Goal: Task Accomplishment & Management: Complete application form

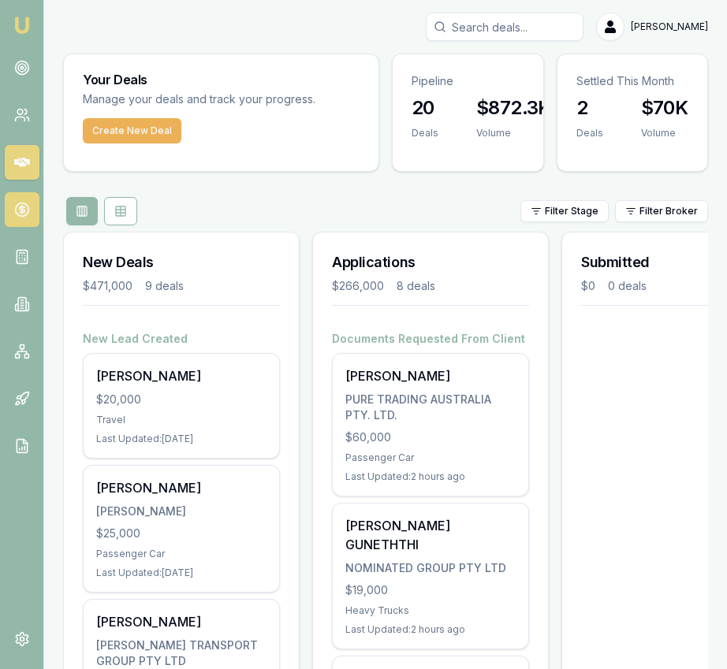
click at [30, 207] on link at bounding box center [22, 209] width 35 height 35
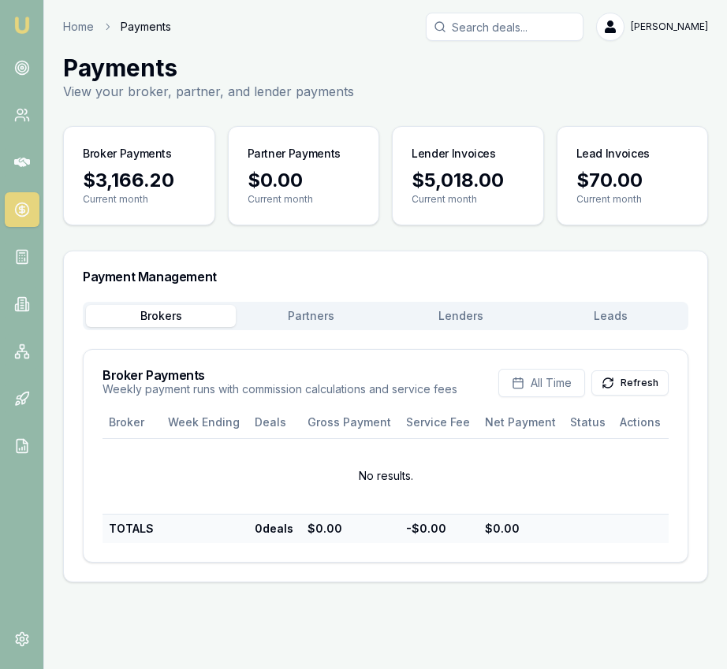
click at [622, 382] on button "Refresh" at bounding box center [629, 383] width 77 height 25
click at [480, 317] on button "Lenders" at bounding box center [461, 316] width 150 height 22
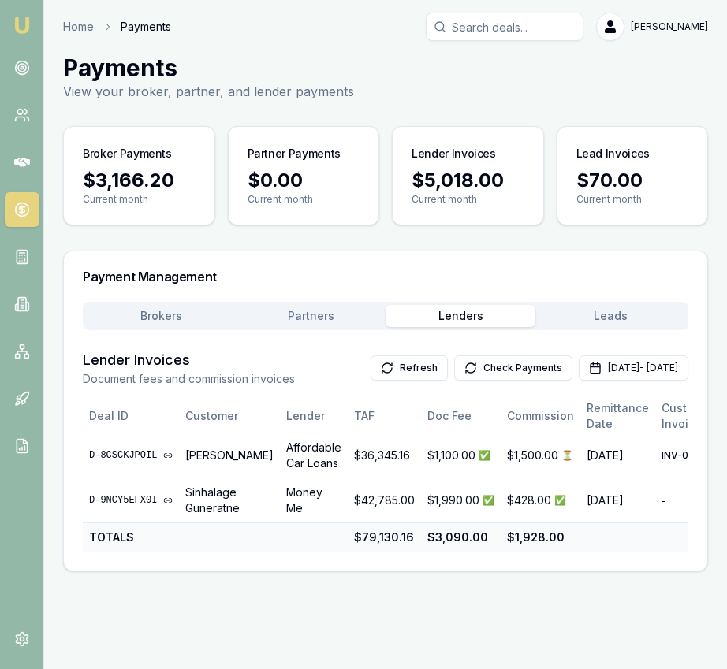
click at [307, 303] on div "Brokers Partners Lenders Leads" at bounding box center [386, 316] width 606 height 28
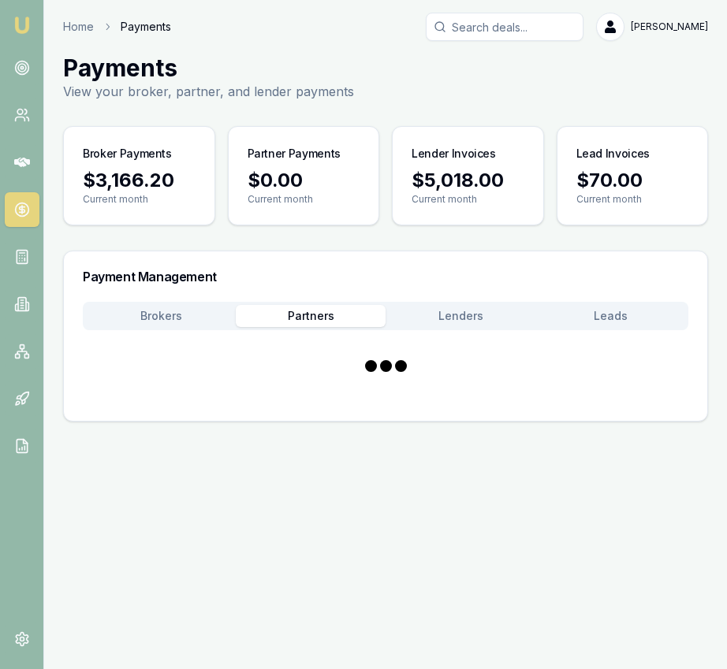
click at [305, 315] on button "Partners" at bounding box center [311, 316] width 150 height 22
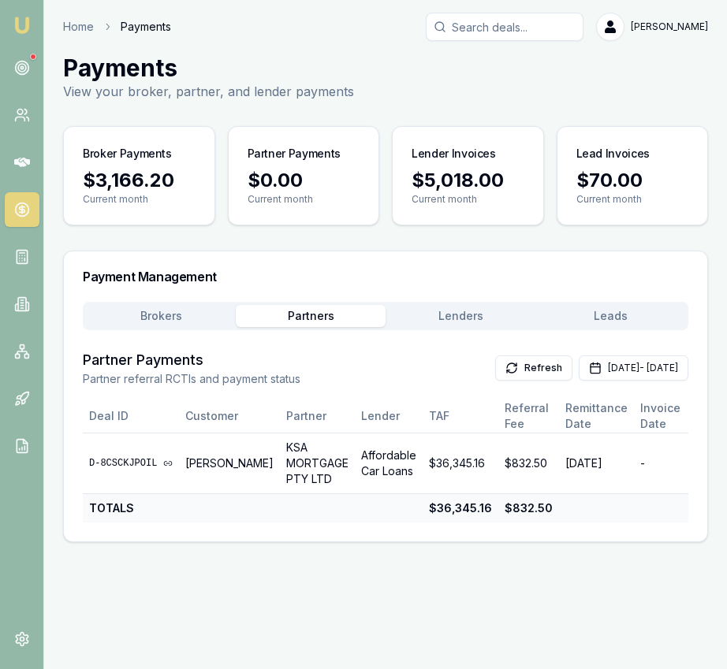
click at [475, 324] on button "Lenders" at bounding box center [461, 316] width 150 height 22
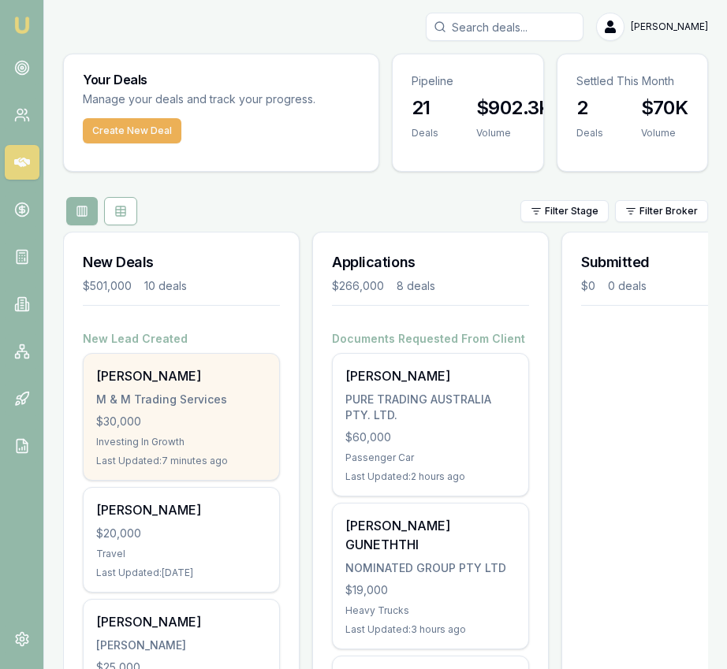
click at [213, 400] on div "M & M Trading Services" at bounding box center [181, 400] width 170 height 16
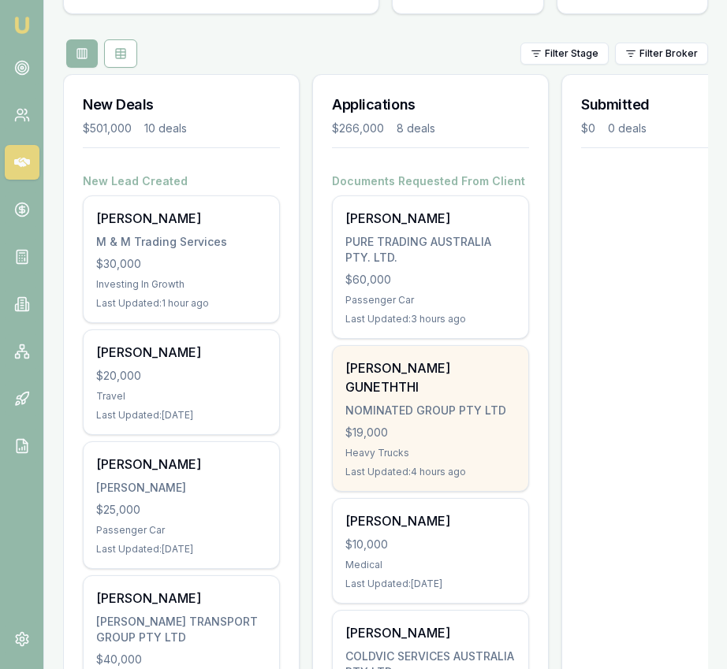
click at [450, 425] on div "$19,000" at bounding box center [430, 433] width 170 height 16
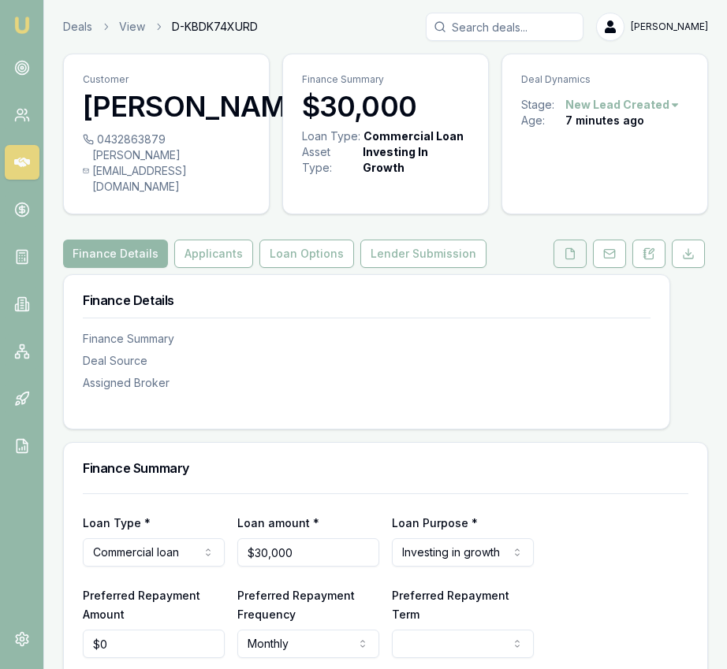
click at [566, 259] on icon at bounding box center [570, 254] width 13 height 13
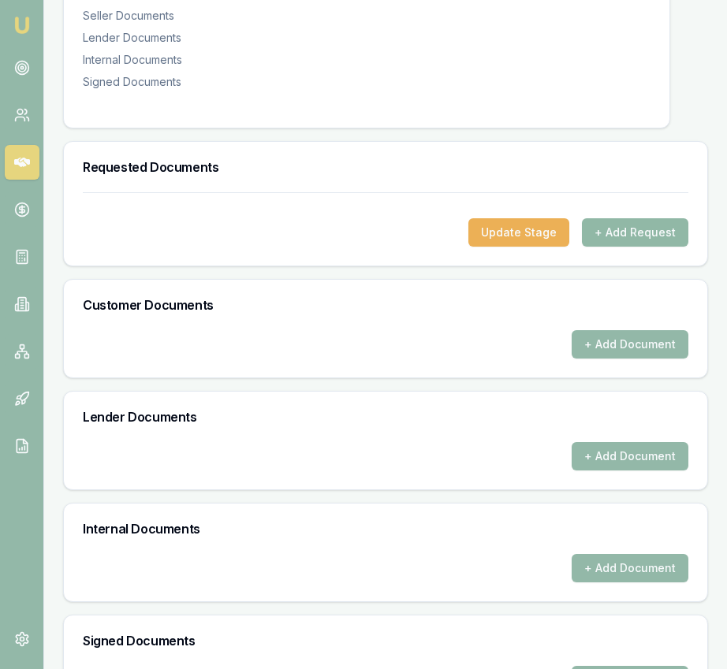
scroll to position [368, 0]
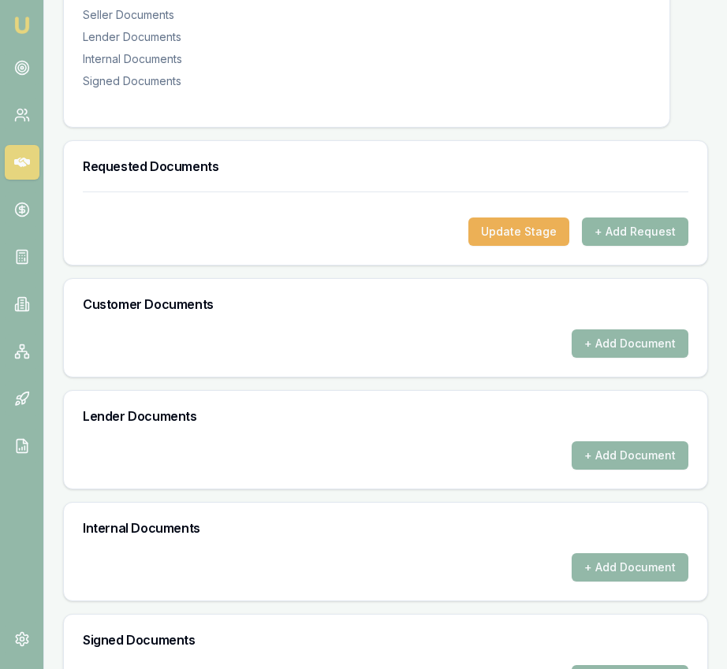
click at [629, 239] on button "+ Add Request" at bounding box center [635, 232] width 106 height 28
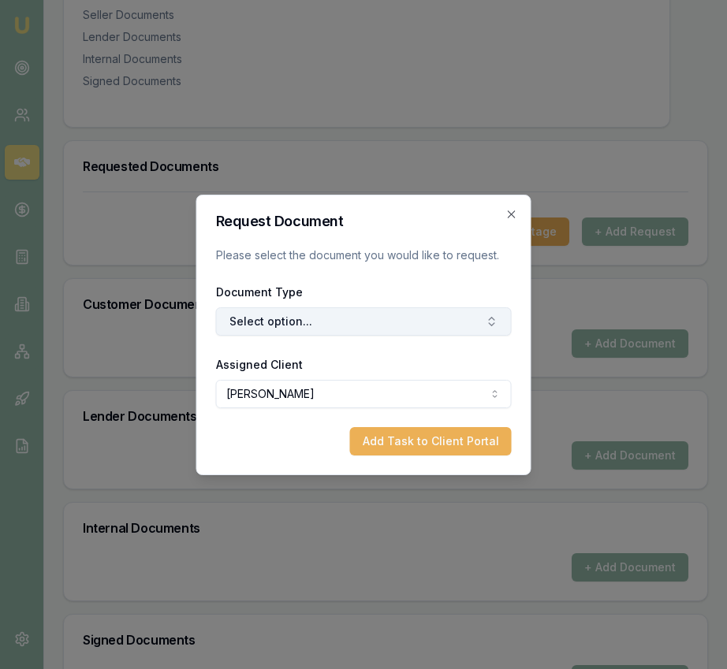
click at [377, 315] on button "Select option..." at bounding box center [364, 321] width 296 height 28
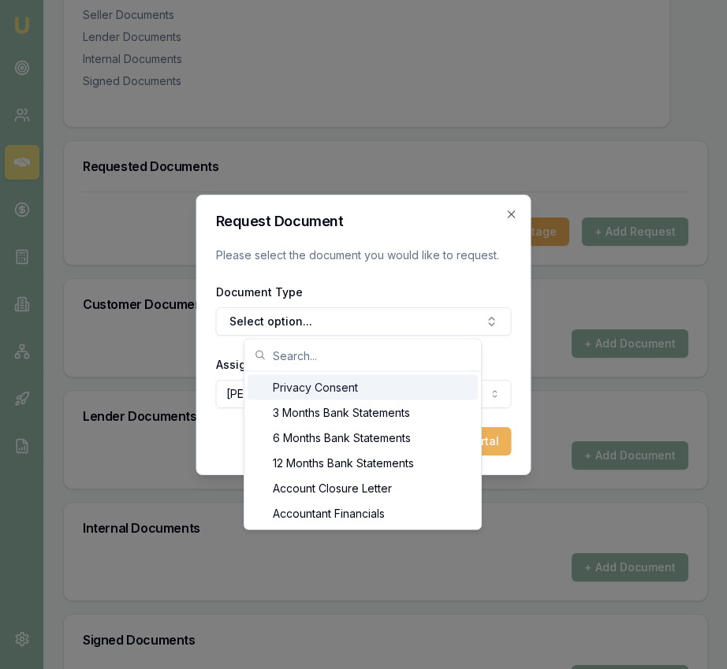
click at [382, 391] on div "Privacy Consent" at bounding box center [363, 387] width 230 height 25
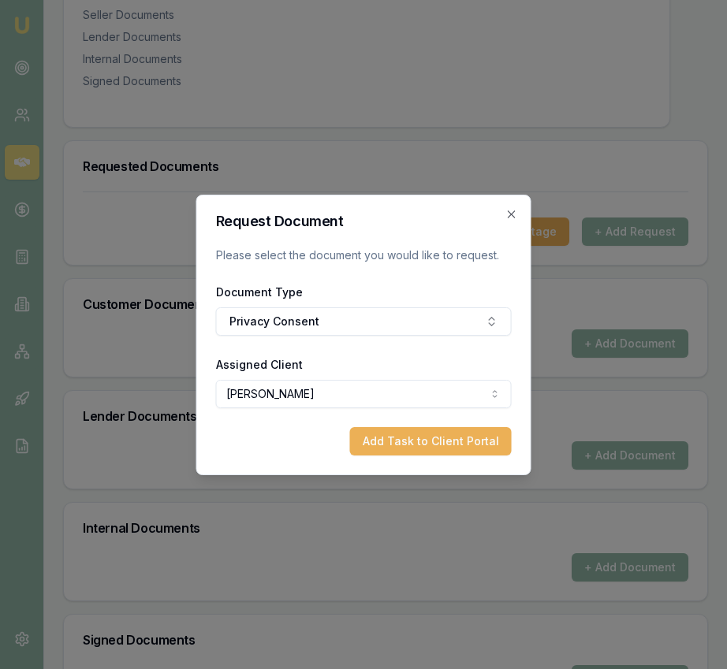
click at [434, 431] on button "Add Task to Client Portal" at bounding box center [431, 441] width 162 height 28
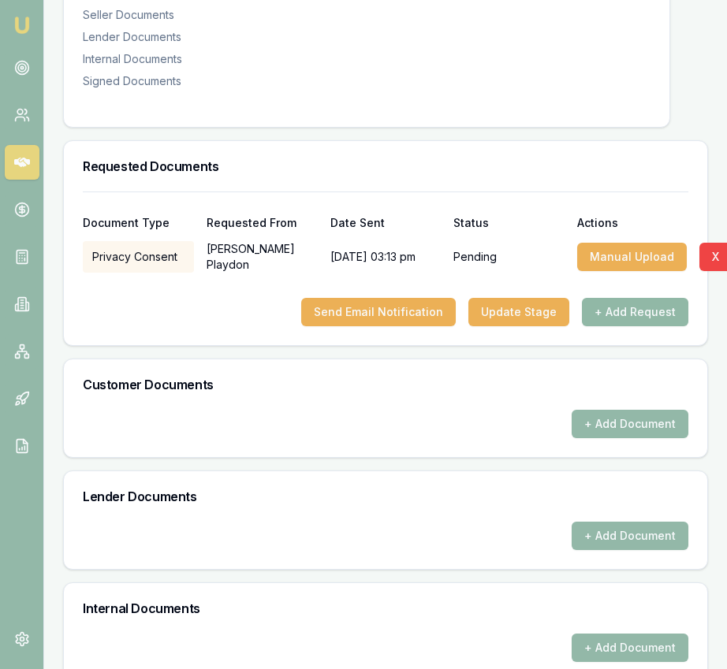
click at [634, 319] on button "+ Add Request" at bounding box center [635, 312] width 106 height 28
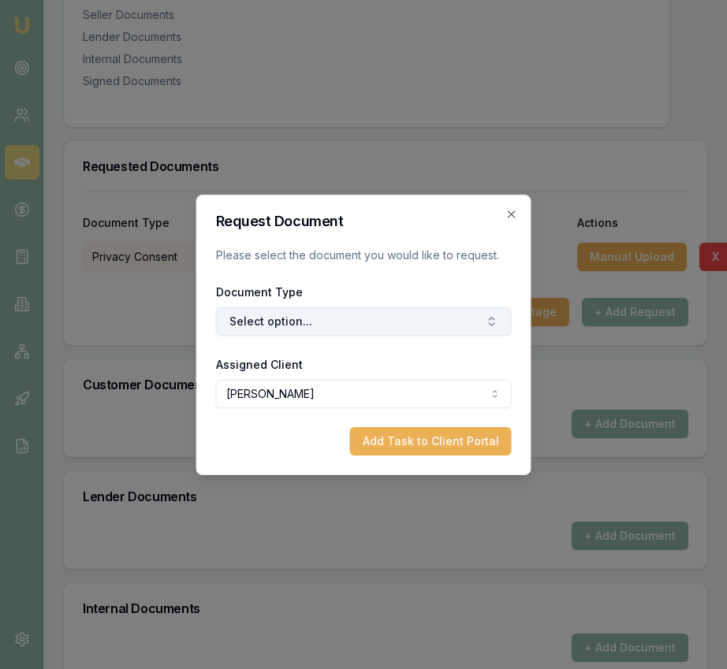
click at [422, 319] on button "Select option..." at bounding box center [364, 321] width 296 height 28
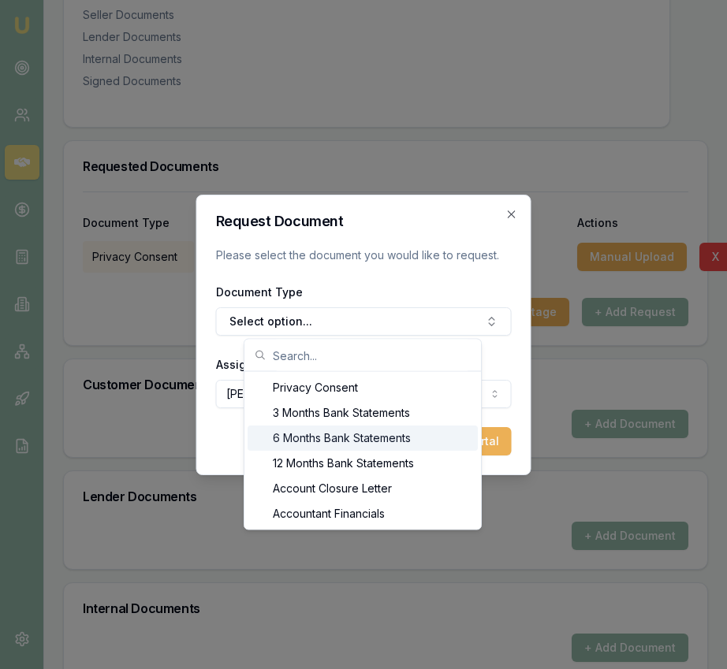
click at [410, 433] on div "6 Months Bank Statements" at bounding box center [363, 438] width 230 height 25
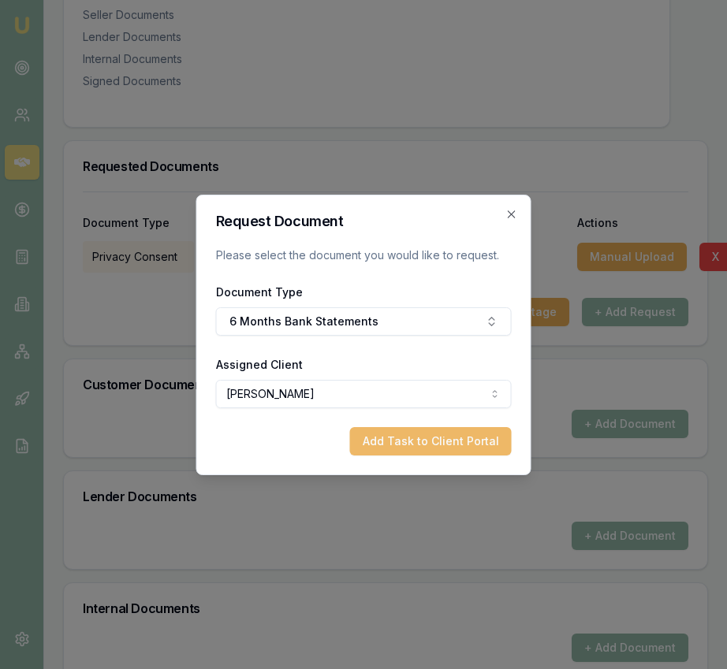
click at [410, 433] on button "Add Task to Client Portal" at bounding box center [431, 441] width 162 height 28
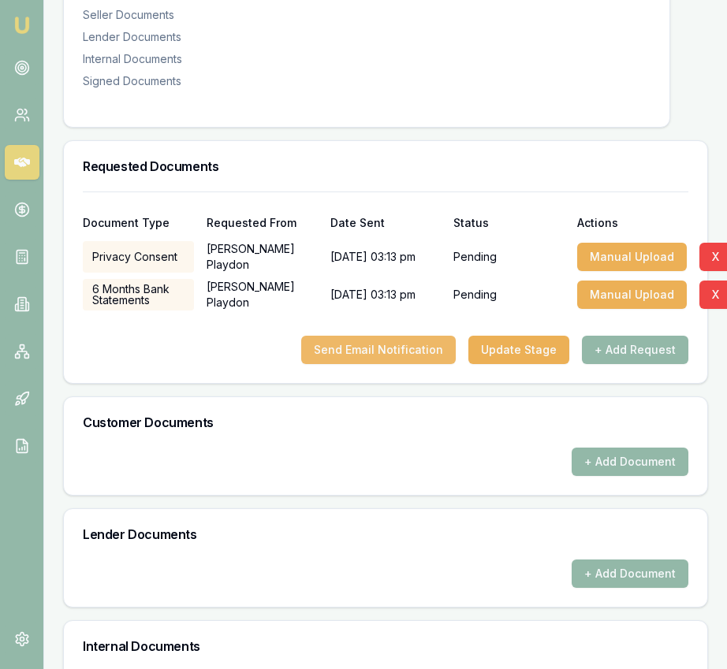
click at [413, 352] on button "Send Email Notification" at bounding box center [378, 350] width 155 height 28
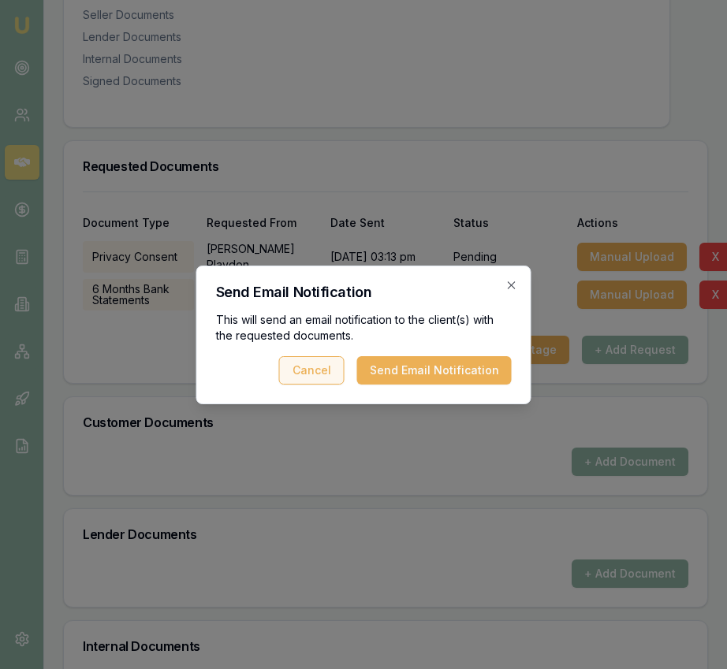
click at [415, 376] on button "Send Email Notification" at bounding box center [434, 370] width 155 height 28
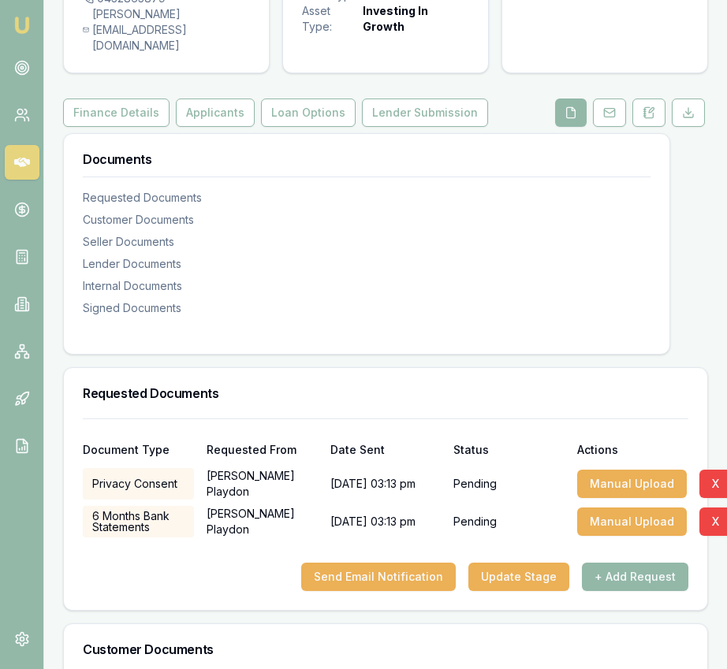
scroll to position [0, 0]
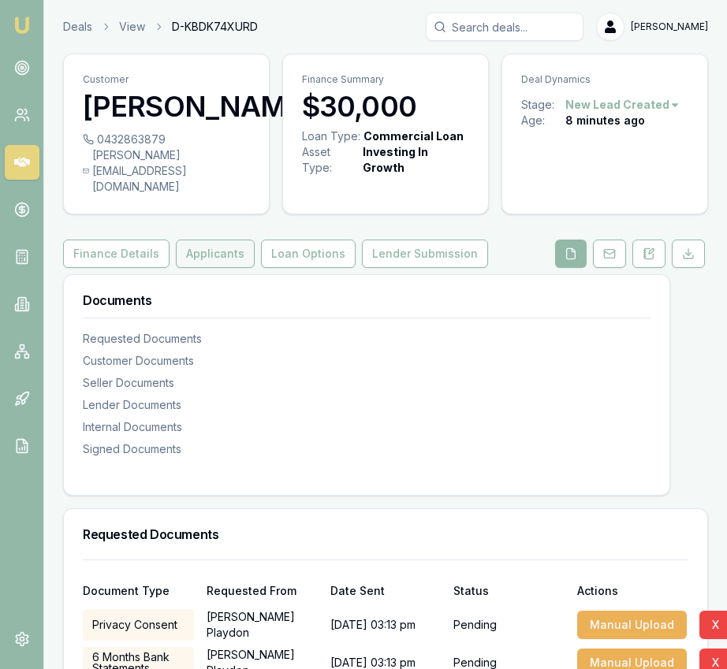
click at [211, 255] on button "Applicants" at bounding box center [215, 254] width 79 height 28
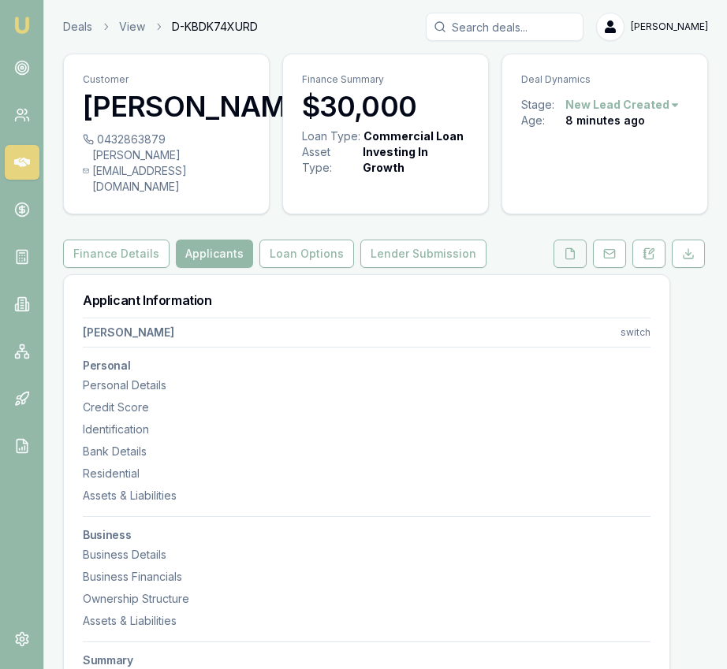
click at [570, 254] on icon at bounding box center [570, 254] width 13 height 13
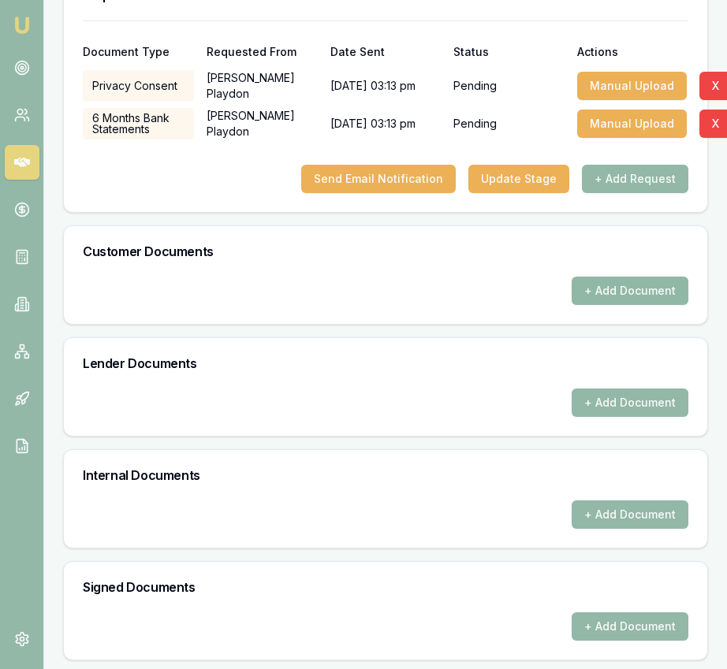
scroll to position [543, 0]
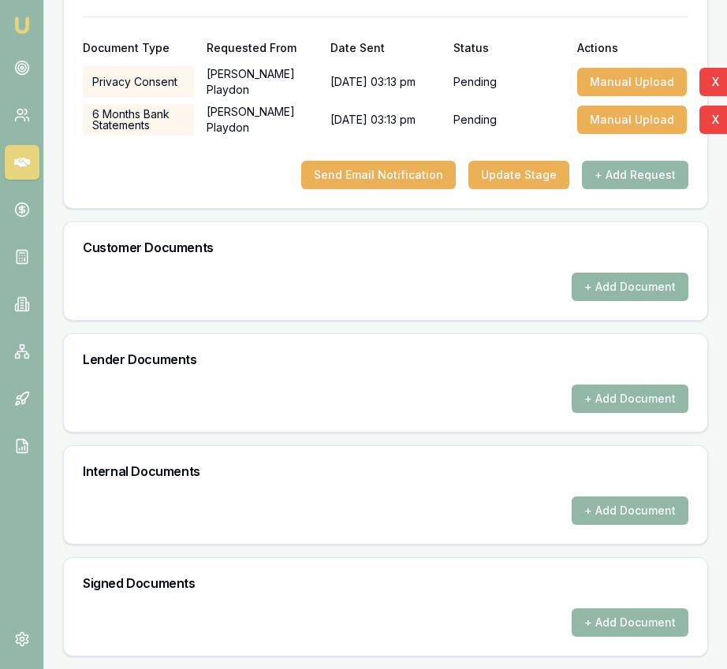
click at [613, 278] on button "+ Add Document" at bounding box center [630, 287] width 117 height 28
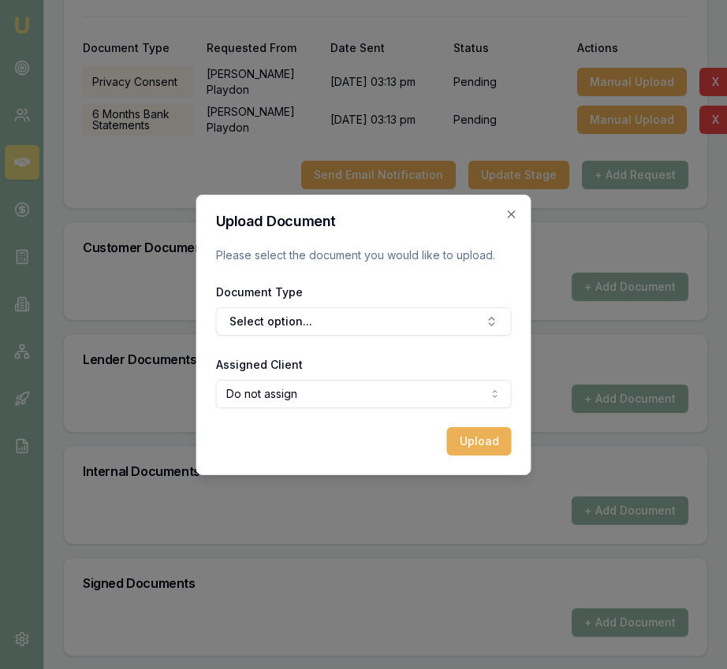
drag, startPoint x: 423, startPoint y: 322, endPoint x: 423, endPoint y: 300, distance: 22.1
click at [422, 322] on button "Select option..." at bounding box center [364, 321] width 296 height 28
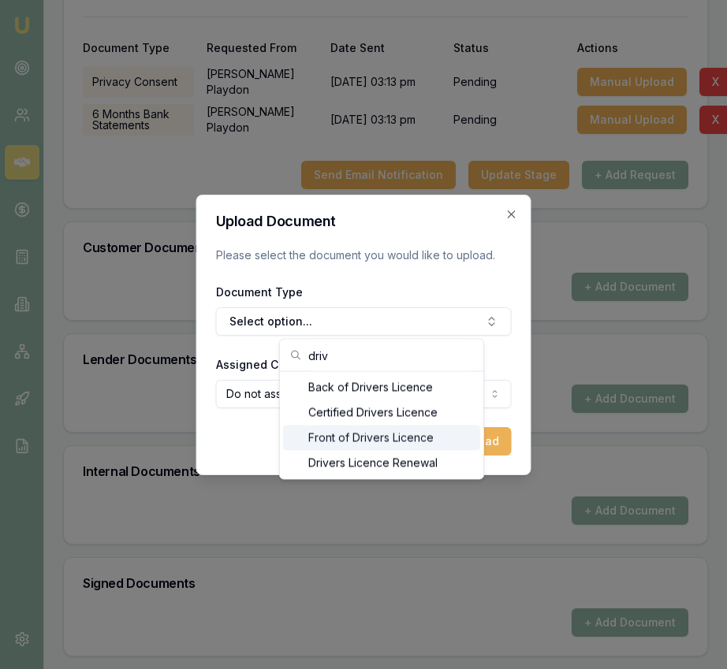
type input "driv"
drag, startPoint x: 400, startPoint y: 438, endPoint x: 453, endPoint y: 434, distance: 53.0
click at [400, 438] on div "Front of Drivers Licence" at bounding box center [381, 438] width 197 height 25
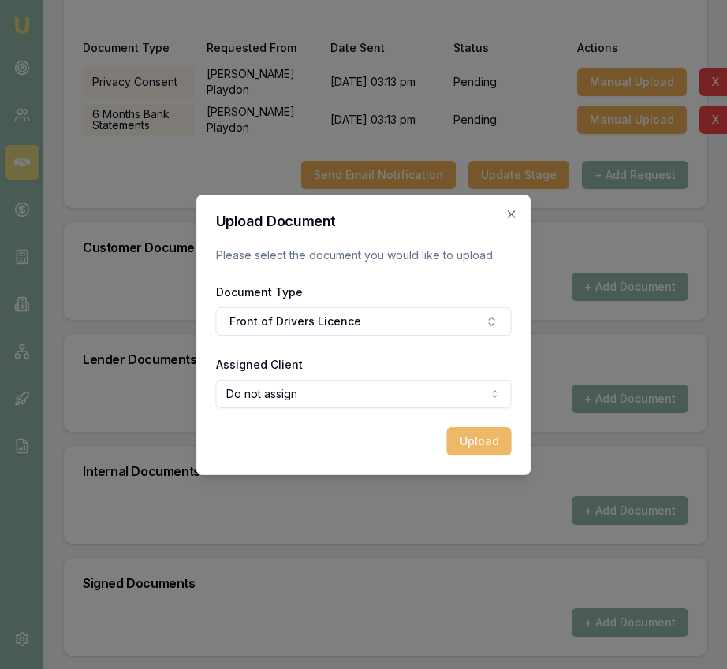
click at [471, 438] on button "Upload" at bounding box center [479, 441] width 65 height 28
click at [429, 318] on div "Document Type Front of Drivers Licence" at bounding box center [364, 309] width 296 height 54
click at [505, 216] on icon "button" at bounding box center [511, 214] width 13 height 13
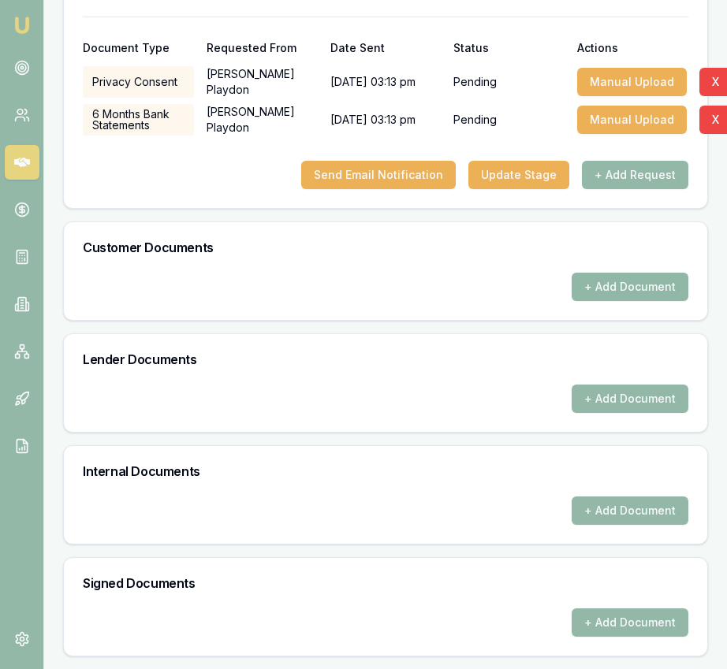
click at [588, 273] on button "+ Add Document" at bounding box center [630, 287] width 117 height 28
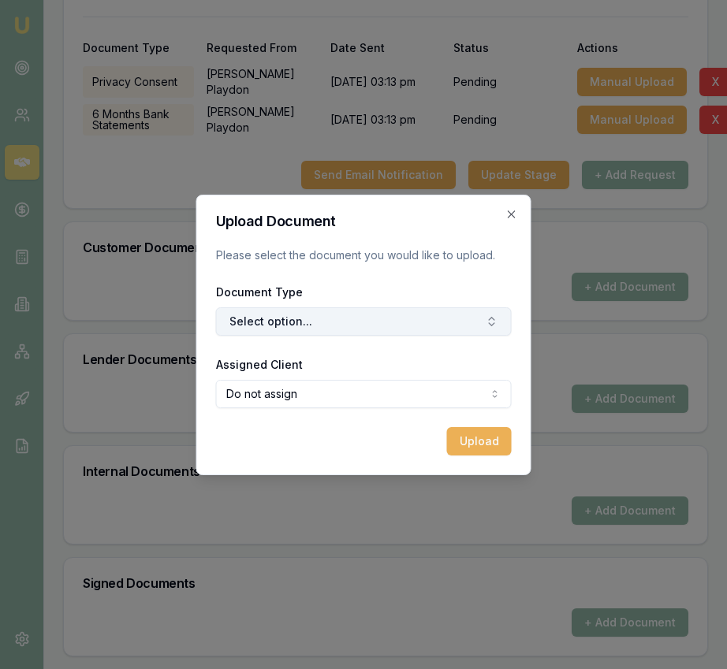
click at [348, 315] on button "Select option..." at bounding box center [364, 321] width 296 height 28
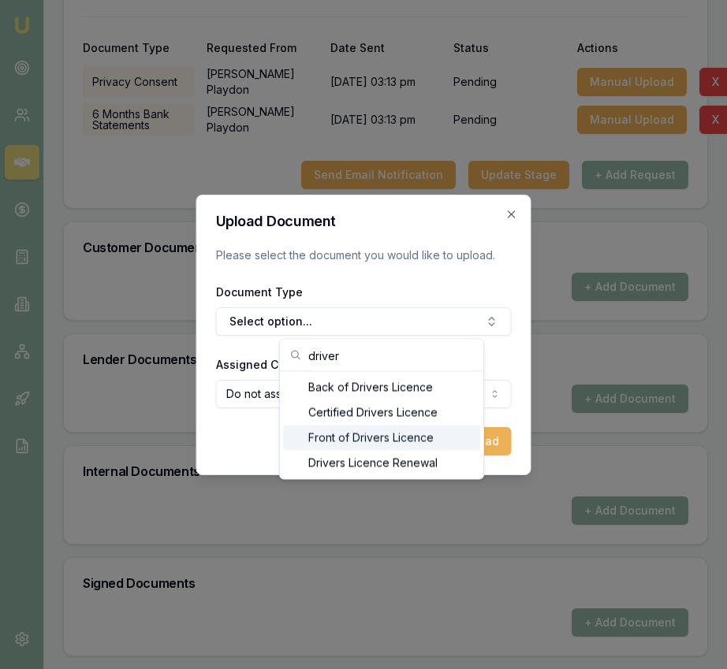
type input "driver"
click at [357, 436] on div "Front of Drivers Licence" at bounding box center [381, 438] width 197 height 25
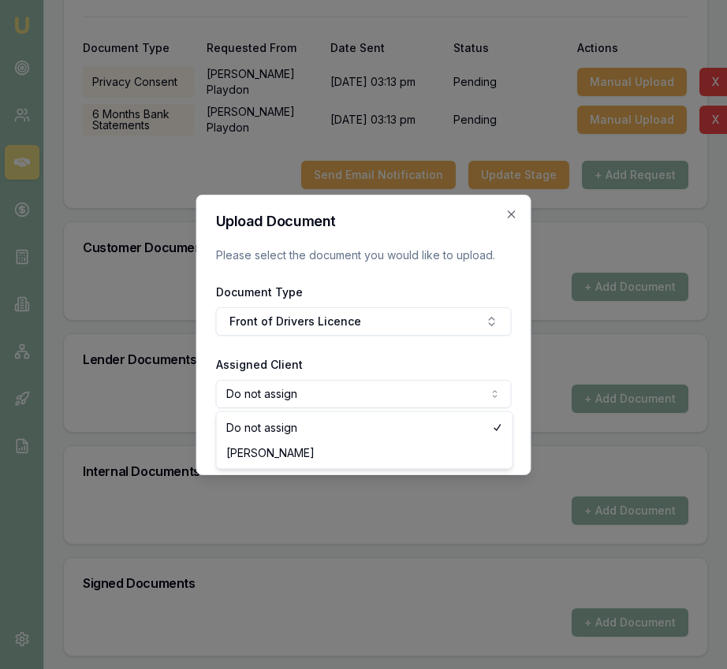
select select "U-70BMCQ1EAV"
click at [471, 430] on button "Upload" at bounding box center [479, 441] width 65 height 28
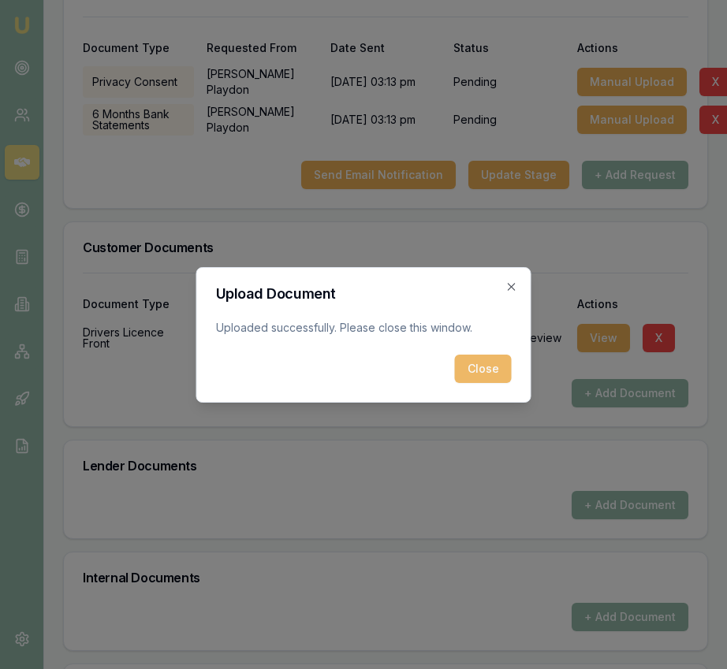
click at [477, 366] on button "Close" at bounding box center [483, 369] width 57 height 28
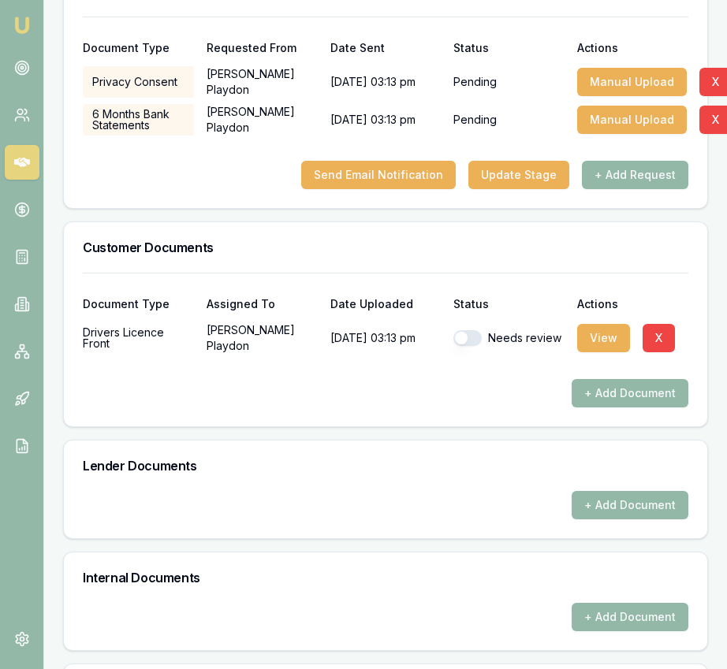
click at [470, 335] on button "button" at bounding box center [467, 338] width 28 height 16
checkbox input "true"
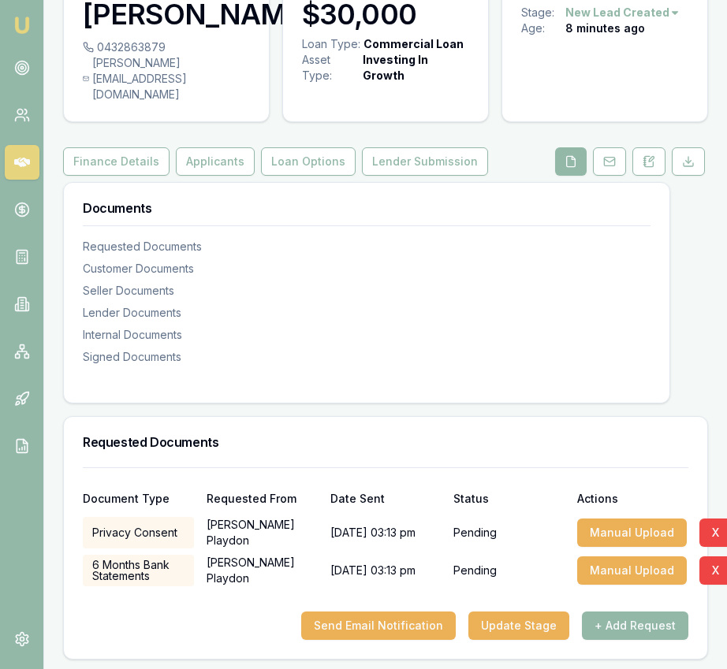
scroll to position [0, 0]
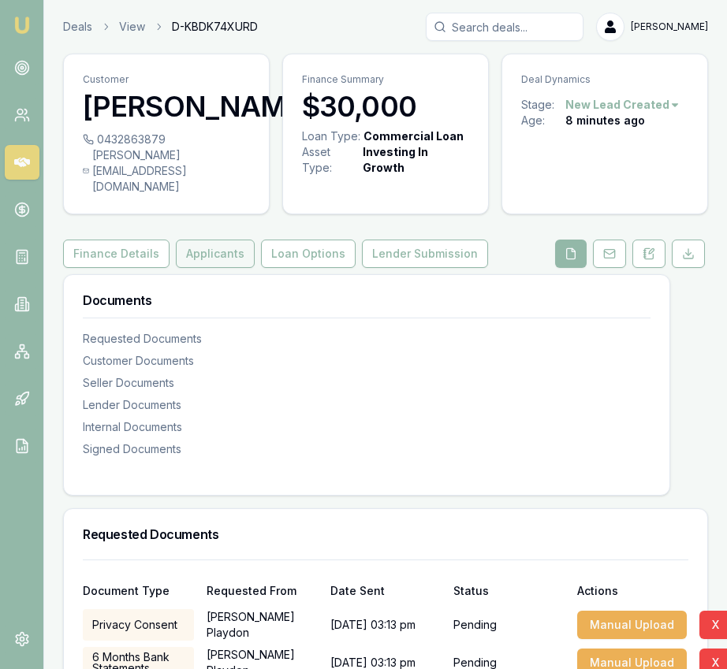
click at [226, 258] on button "Applicants" at bounding box center [215, 254] width 79 height 28
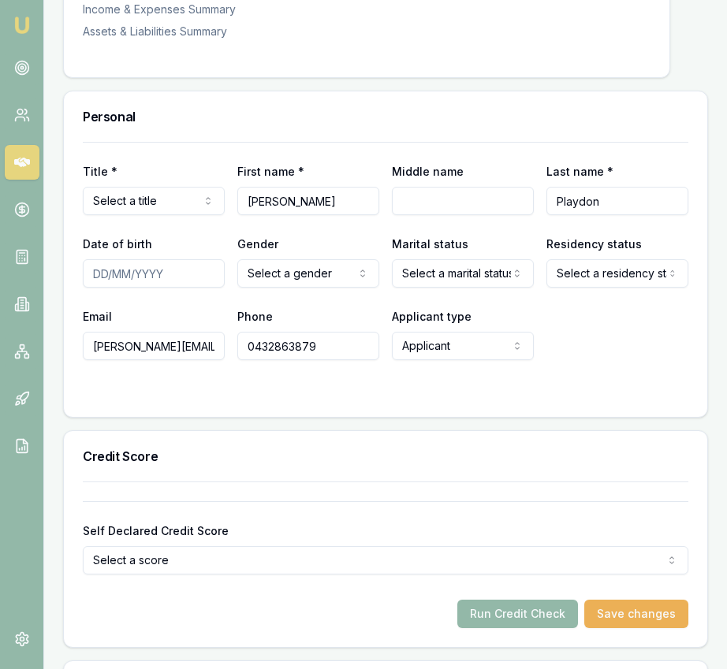
scroll to position [680, 0]
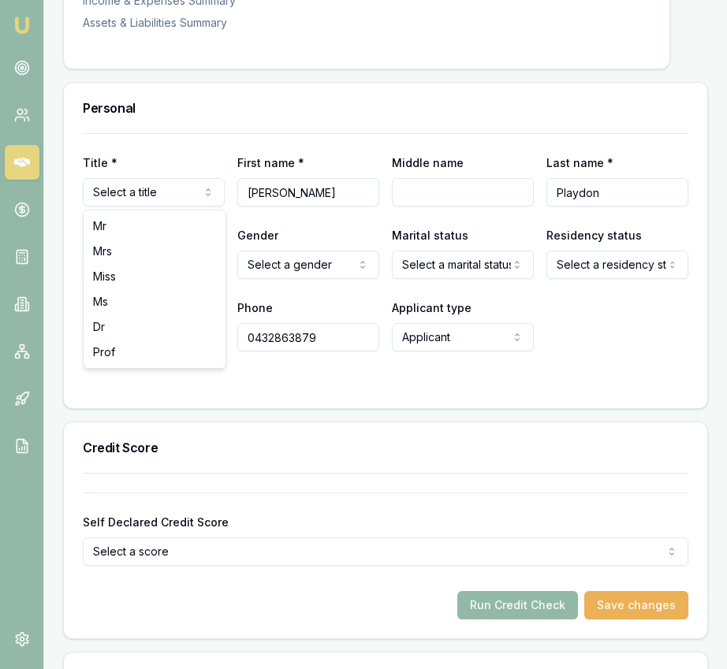
select select "Mrs"
drag, startPoint x: 152, startPoint y: 249, endPoint x: 244, endPoint y: 222, distance: 95.5
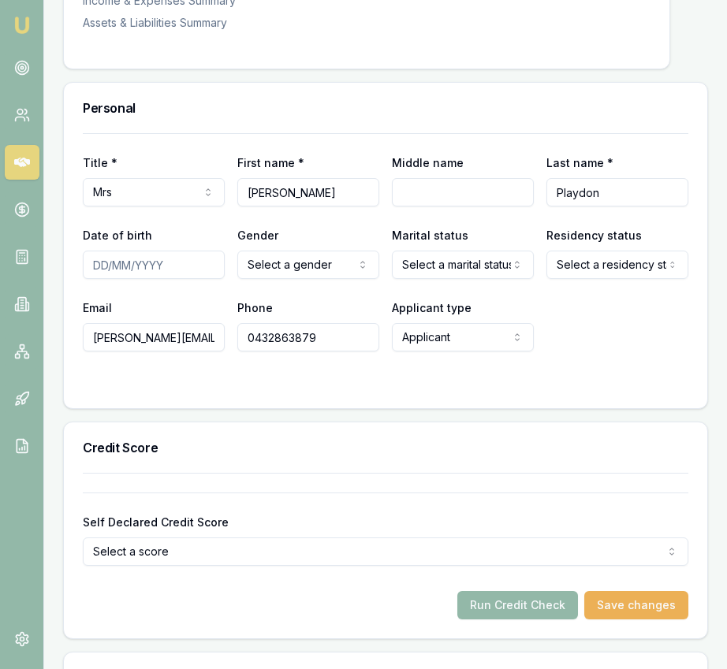
click at [468, 197] on input "Middle name" at bounding box center [463, 192] width 142 height 28
click at [98, 265] on input "Date of birth" at bounding box center [154, 265] width 142 height 28
type input "11/07/1978"
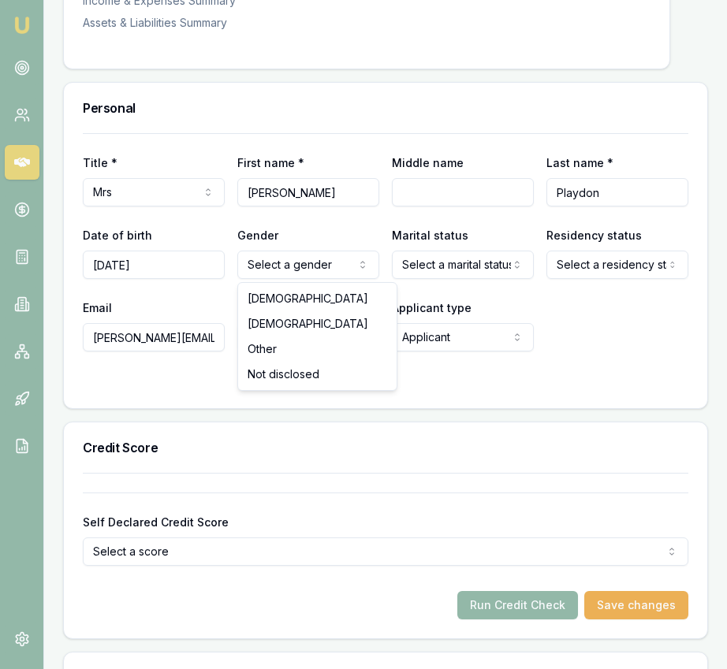
select select "FEMALE"
drag, startPoint x: 292, startPoint y: 320, endPoint x: 428, endPoint y: 274, distance: 144.1
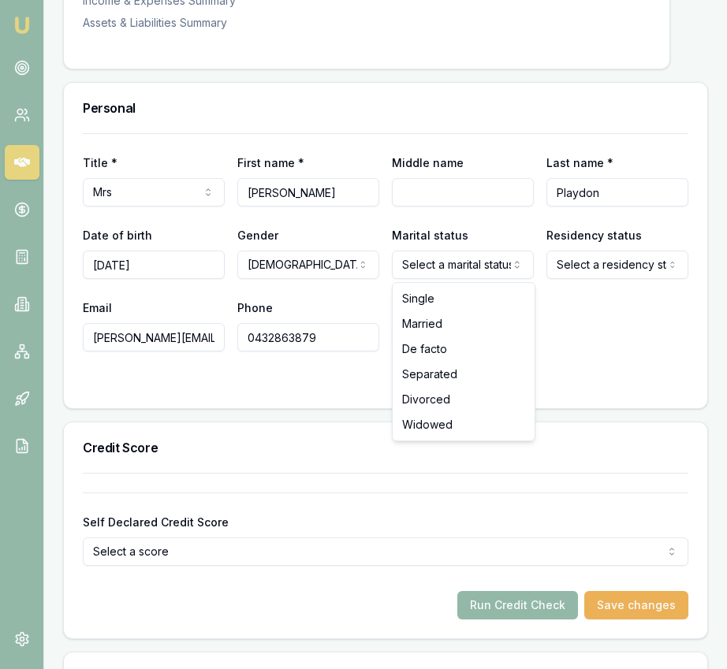
select select "MARRIED"
drag, startPoint x: 446, startPoint y: 306, endPoint x: 445, endPoint y: 319, distance: 12.6
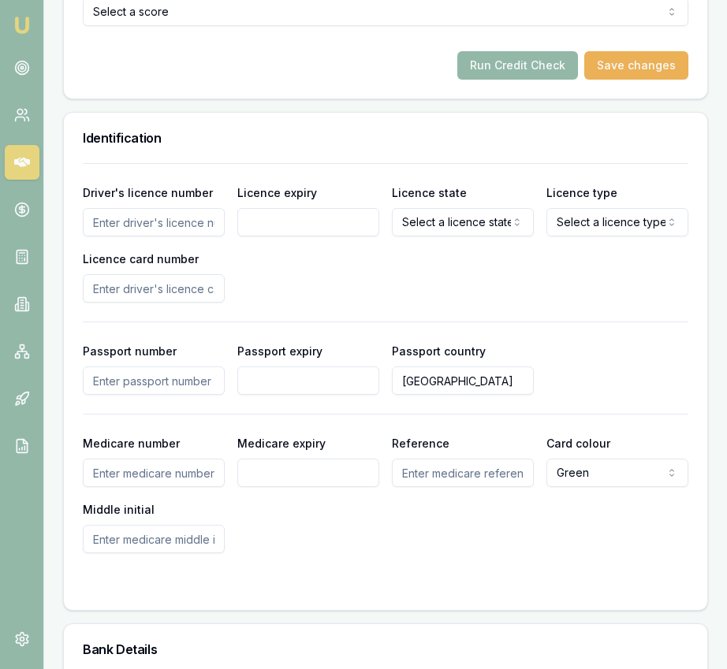
scroll to position [1221, 0]
click at [184, 225] on input "Driver's licence number" at bounding box center [154, 221] width 142 height 28
type input "054989090"
click at [268, 225] on input "Licence expiry" at bounding box center [308, 221] width 142 height 28
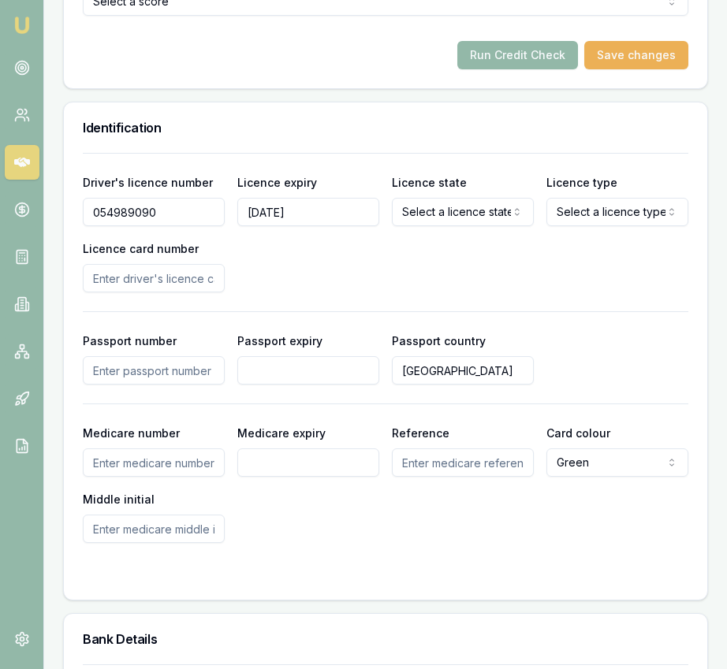
type input "22/09/2026"
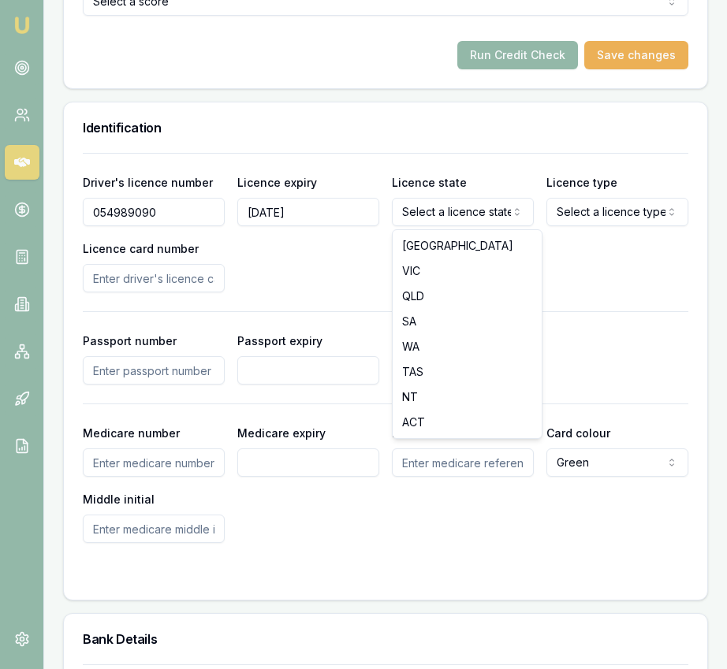
select select "VIC"
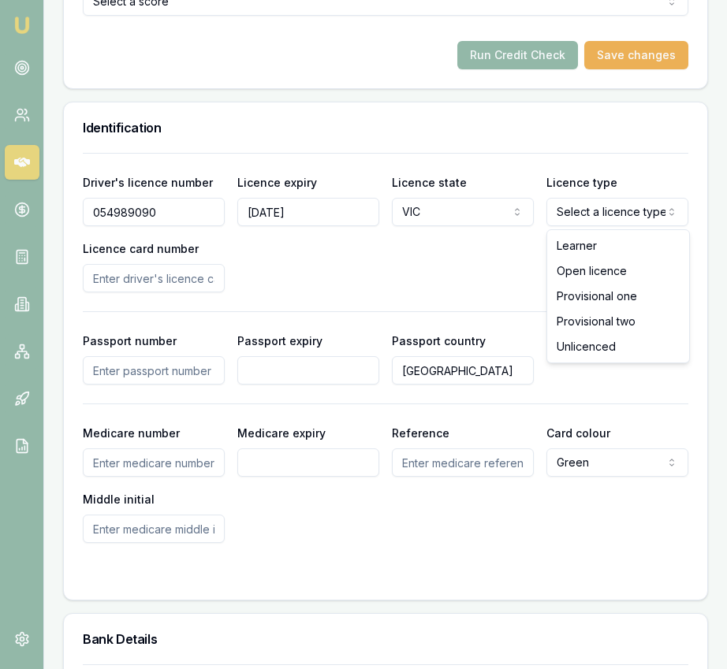
select select "OPEN_LICENCE"
drag, startPoint x: 591, startPoint y: 266, endPoint x: 369, endPoint y: 278, distance: 221.9
click at [185, 288] on input "Licence card number" at bounding box center [154, 278] width 142 height 28
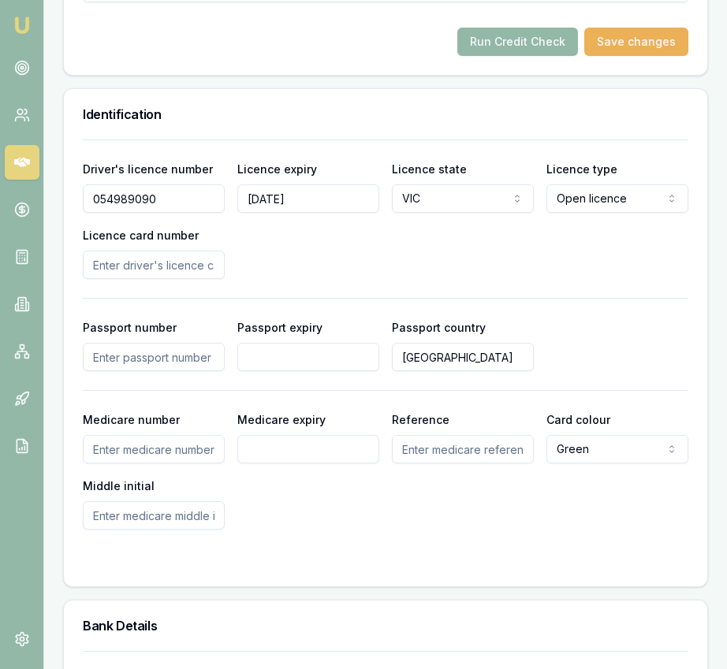
scroll to position [1245, 0]
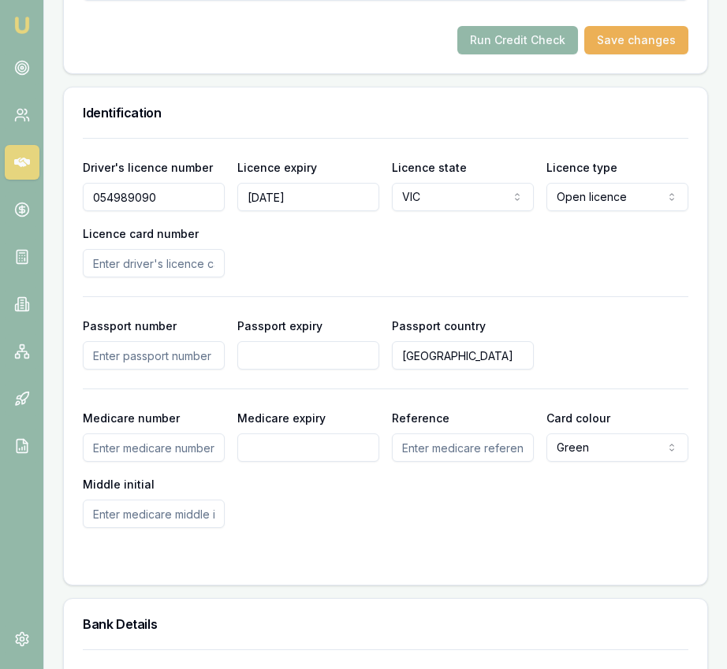
click at [179, 271] on input "Licence card number" at bounding box center [154, 263] width 142 height 28
drag, startPoint x: 347, startPoint y: 246, endPoint x: 259, endPoint y: 225, distance: 90.8
click at [347, 246] on div "Driver's licence number 054989090 Licence expiry 22/09/2026 Licence state VIC N…" at bounding box center [386, 218] width 606 height 120
click at [143, 262] on input "Licence card number" at bounding box center [154, 263] width 142 height 28
type input "P1454274"
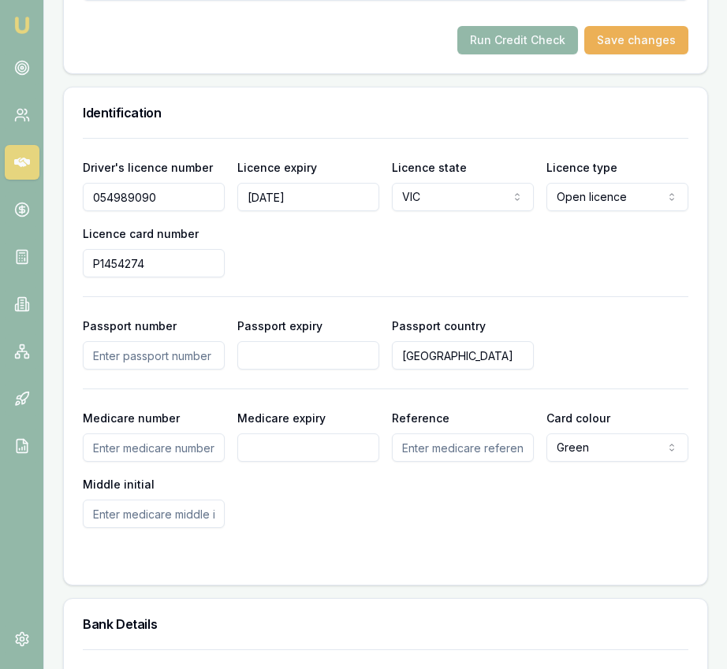
click at [352, 255] on div "Driver's licence number 054989090 Licence expiry 22/09/2026 Licence state VIC N…" at bounding box center [386, 218] width 606 height 120
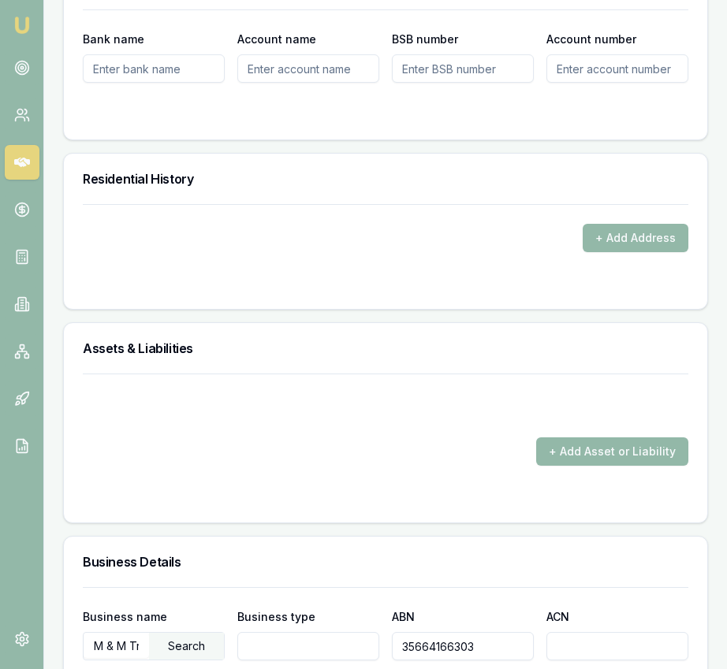
scroll to position [1881, 0]
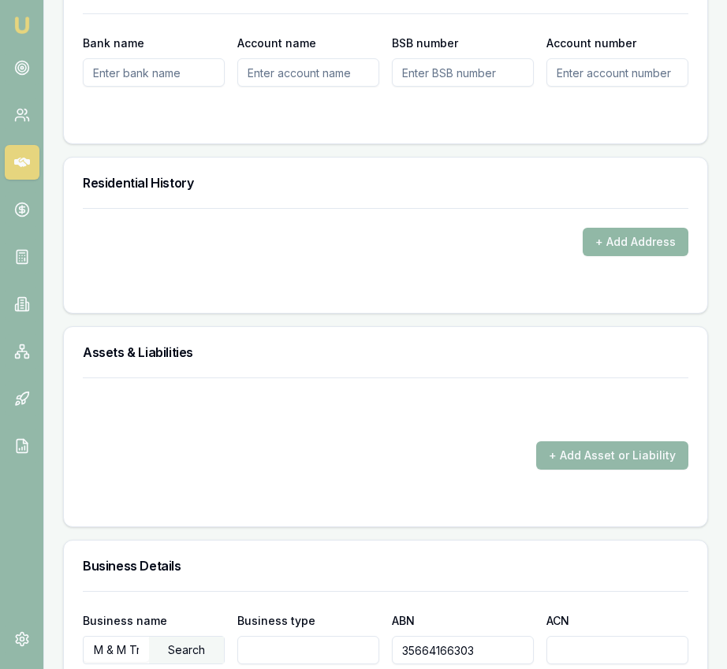
click at [602, 229] on button "+ Add Address" at bounding box center [636, 242] width 106 height 28
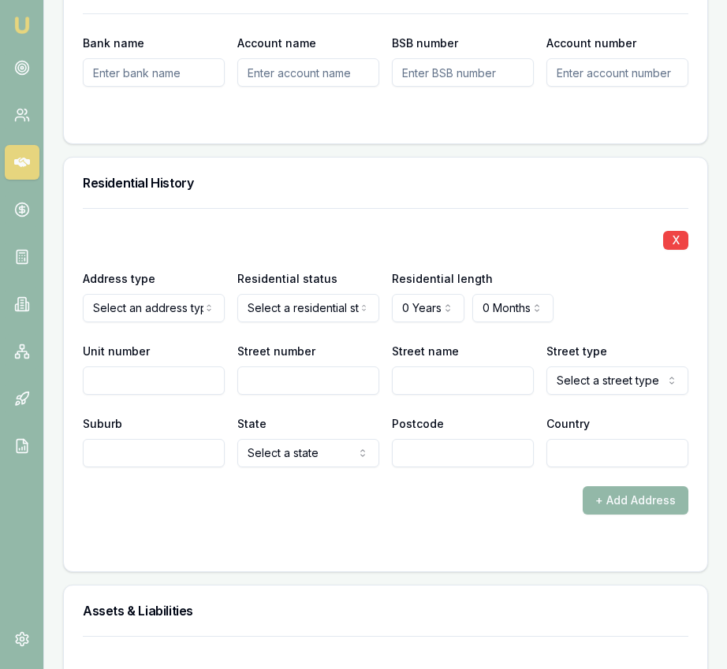
drag, startPoint x: 164, startPoint y: 341, endPoint x: 223, endPoint y: 324, distance: 61.4
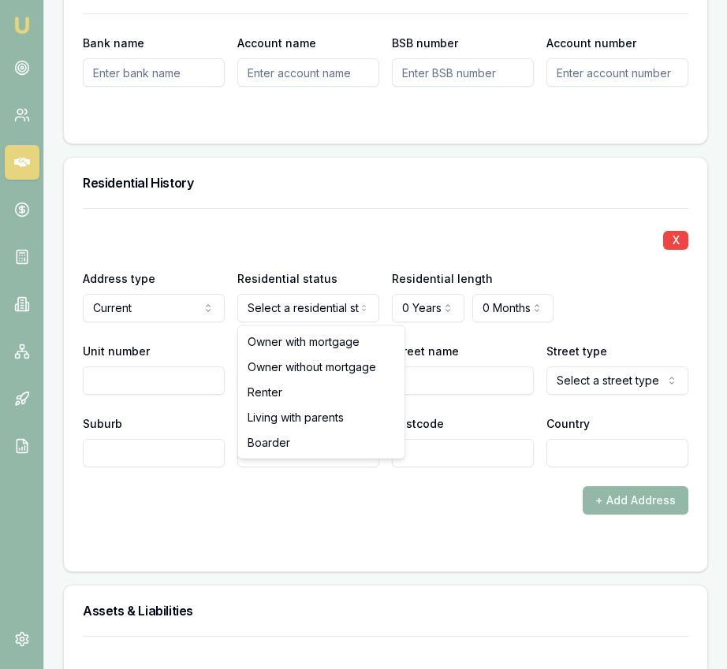
select select "RENTER"
drag, startPoint x: 291, startPoint y: 399, endPoint x: 298, endPoint y: 393, distance: 9.0
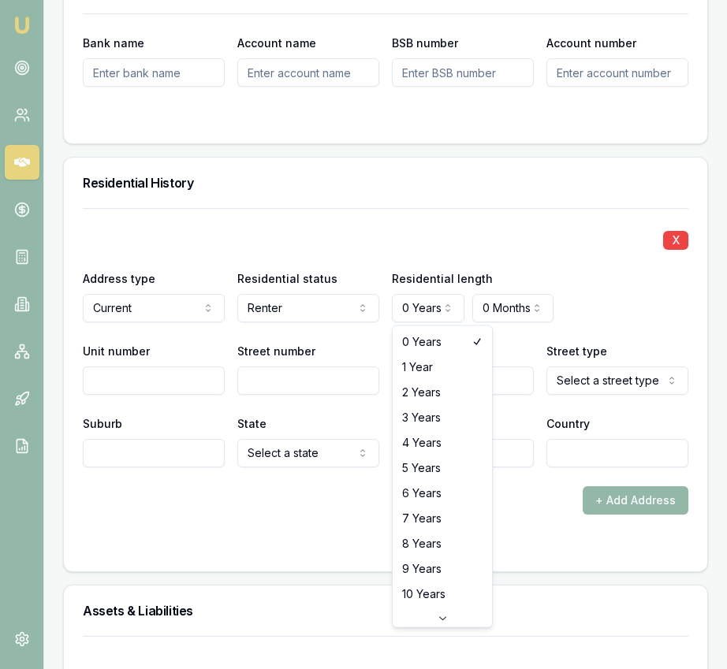
select select "3"
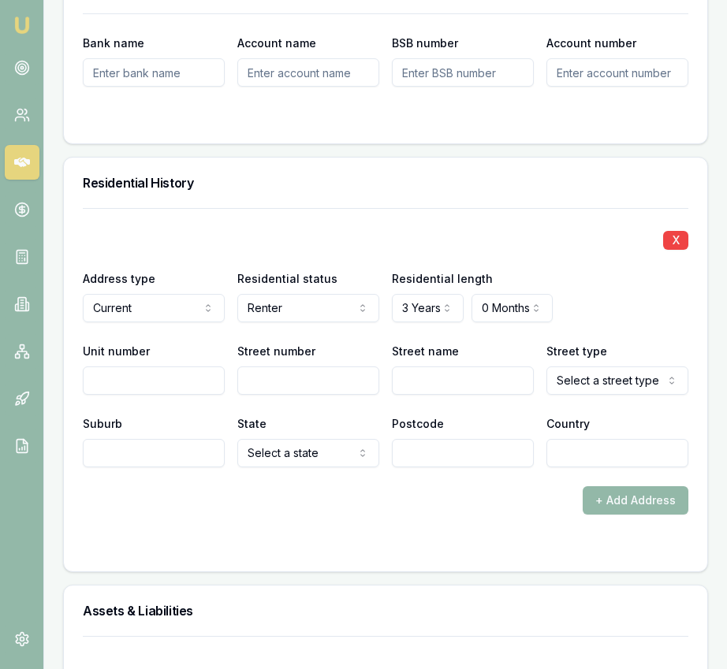
click at [181, 389] on input "Unit number" at bounding box center [154, 381] width 142 height 28
click at [264, 375] on input "Street number" at bounding box center [308, 381] width 142 height 28
type input "6"
click at [417, 377] on input "Street name" at bounding box center [463, 381] width 142 height 28
type input "Delft"
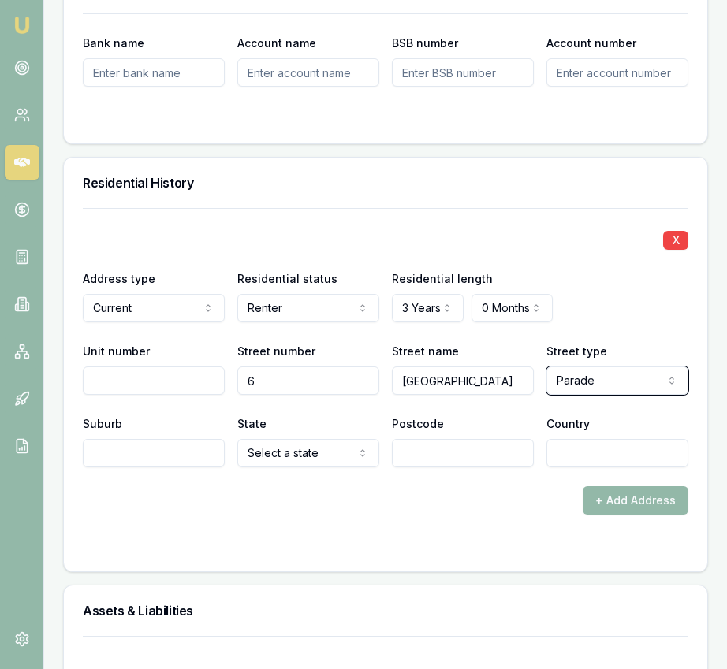
select select "Place"
drag, startPoint x: 224, startPoint y: 449, endPoint x: 203, endPoint y: 457, distance: 23.0
click at [214, 453] on input "Suburb" at bounding box center [154, 453] width 142 height 28
type input "[GEOGRAPHIC_DATA]"
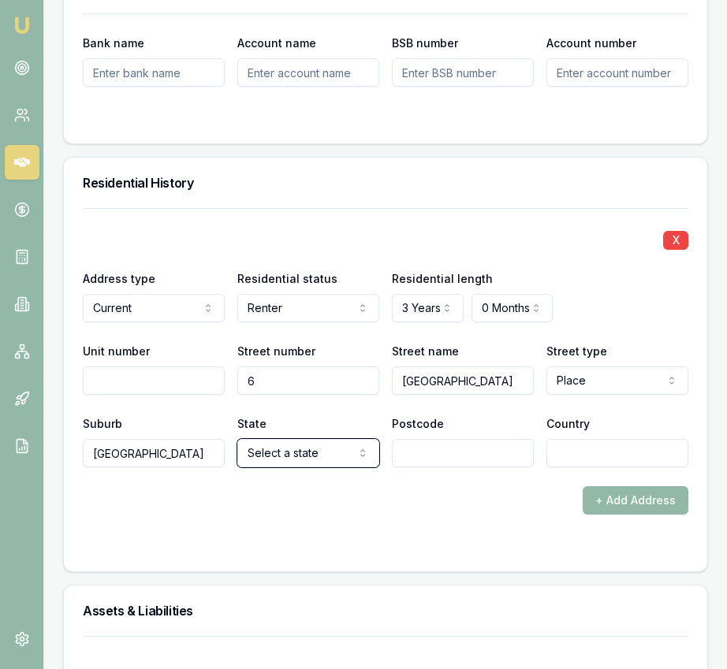
select select "VIC"
type input "3810"
click at [568, 450] on input "Country" at bounding box center [617, 453] width 142 height 28
type input "[GEOGRAPHIC_DATA]"
click at [453, 511] on div "+ Add Address" at bounding box center [386, 500] width 606 height 28
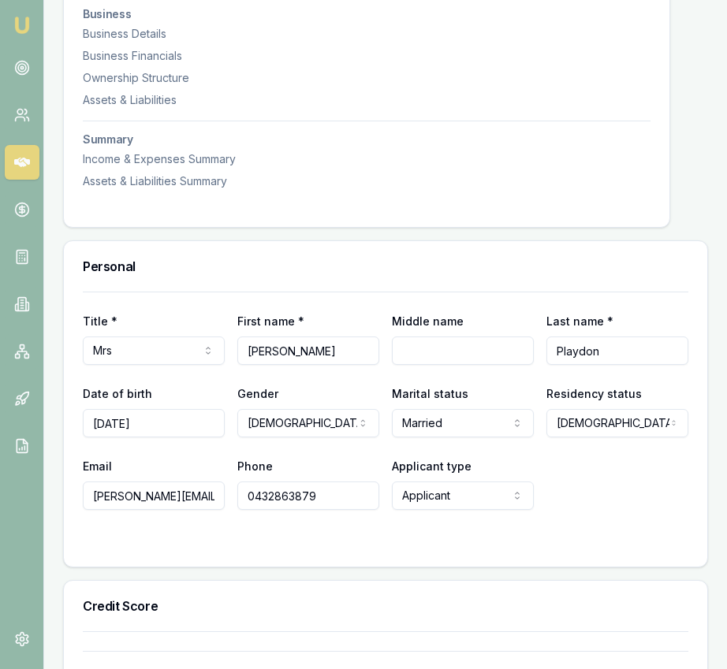
scroll to position [0, 0]
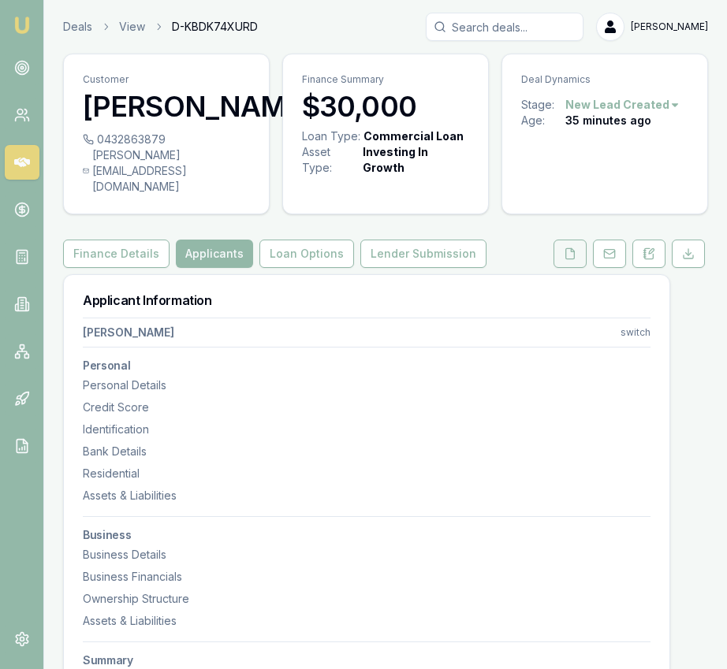
click at [574, 260] on button at bounding box center [569, 254] width 33 height 28
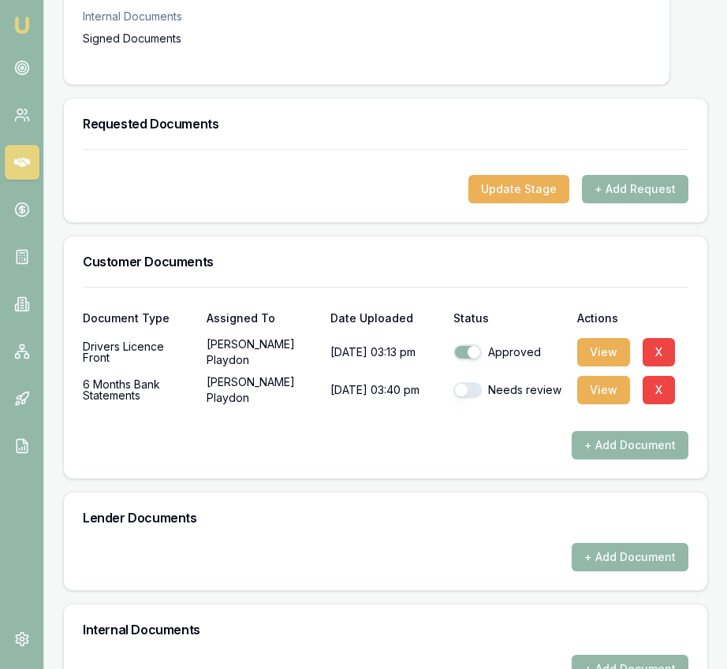
scroll to position [459, 0]
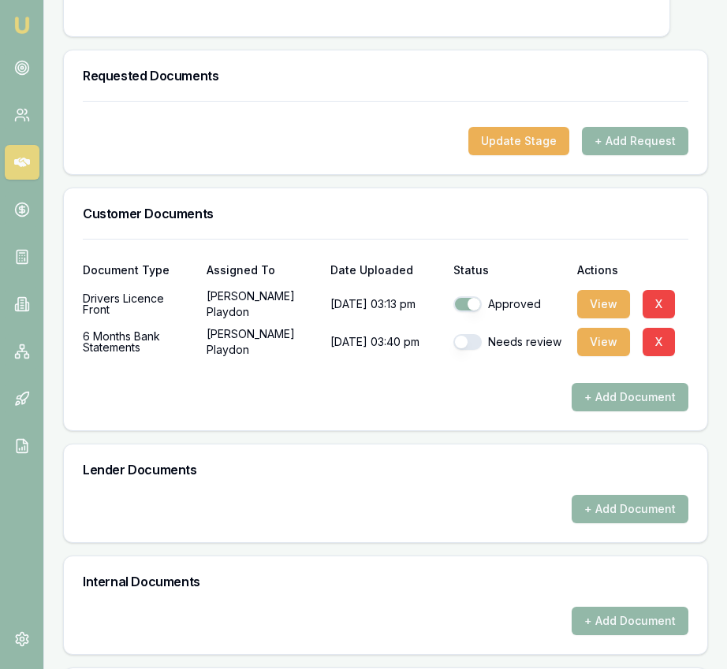
click at [468, 344] on button "button" at bounding box center [467, 342] width 28 height 16
checkbox input "true"
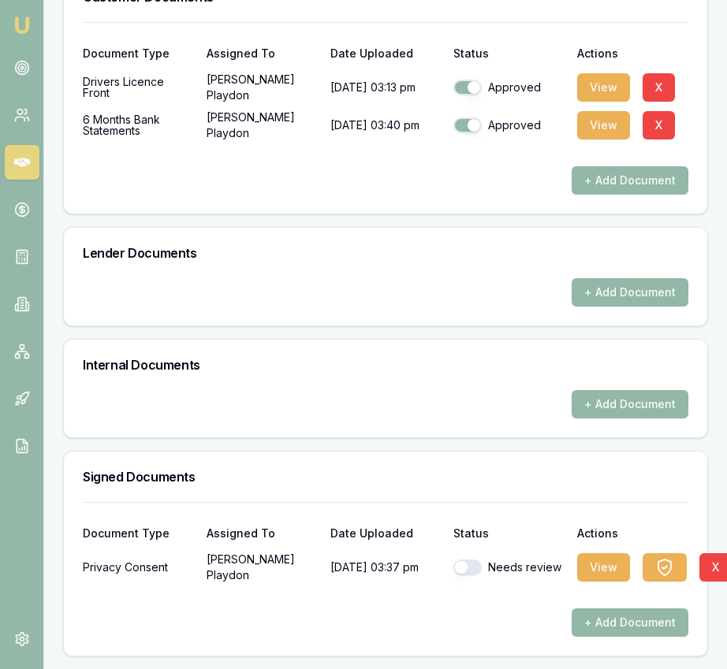
click at [475, 568] on button "button" at bounding box center [467, 568] width 28 height 16
checkbox input "true"
click at [609, 114] on button "View" at bounding box center [603, 125] width 53 height 28
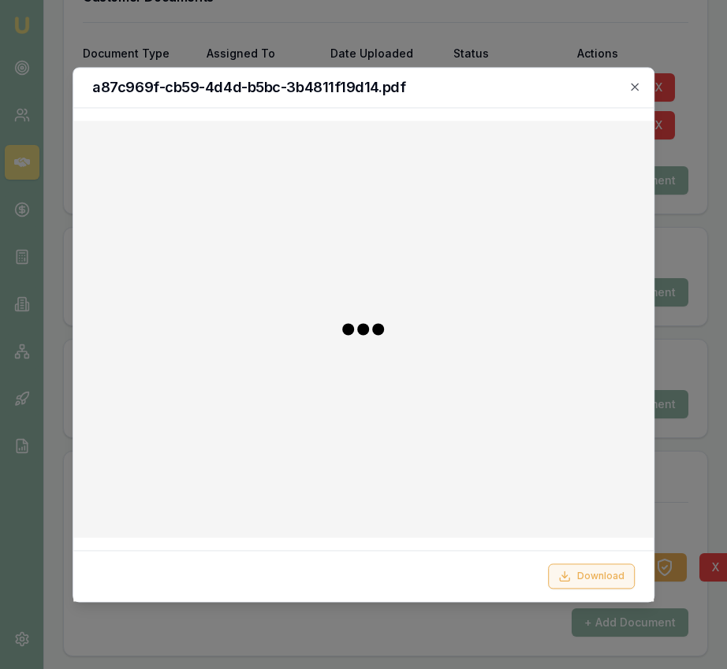
click at [606, 573] on button "Download" at bounding box center [591, 576] width 87 height 25
click at [630, 86] on icon "button" at bounding box center [634, 86] width 13 height 13
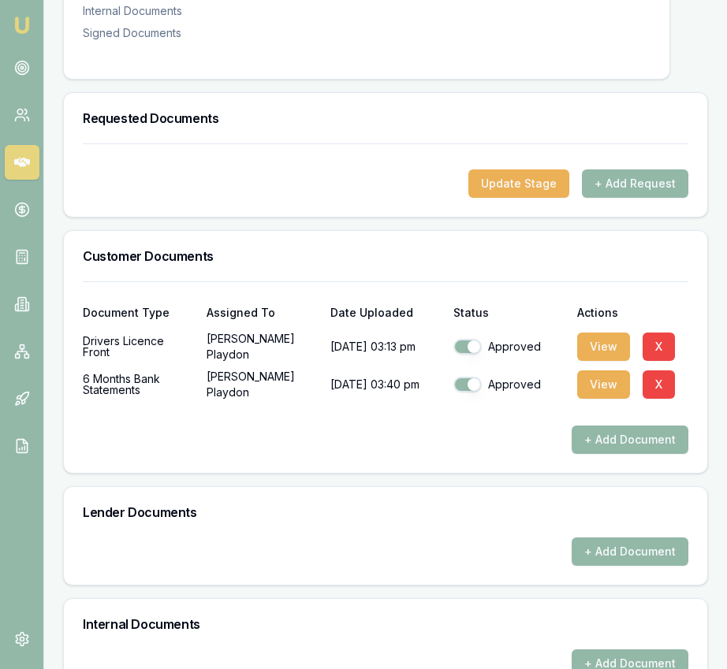
scroll to position [0, 0]
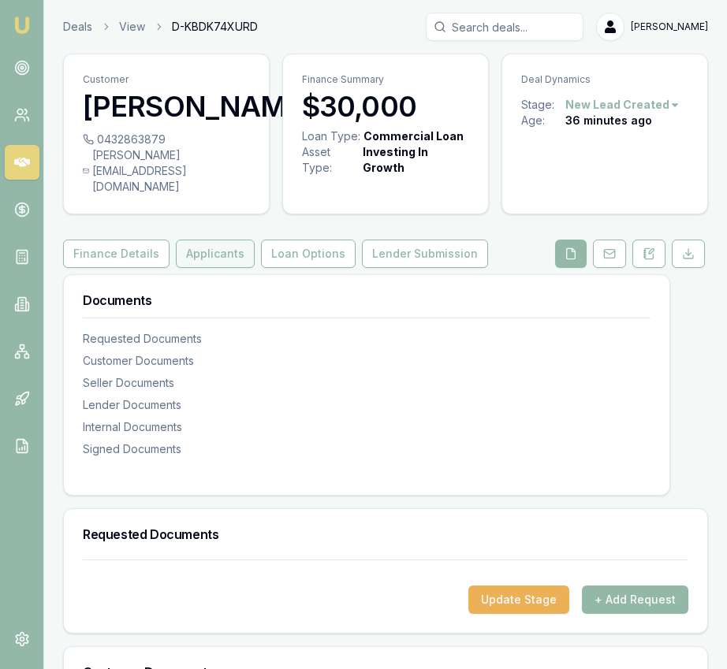
click at [191, 256] on button "Applicants" at bounding box center [215, 254] width 79 height 28
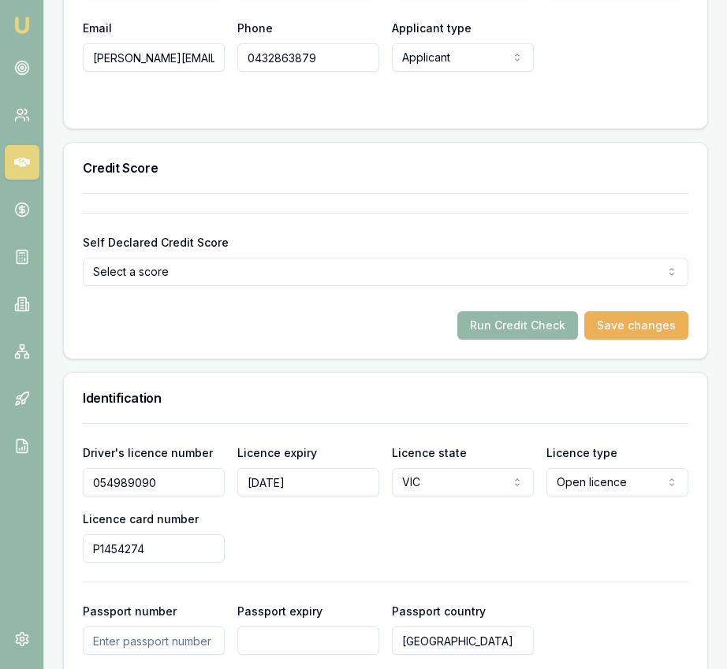
scroll to position [957, 0]
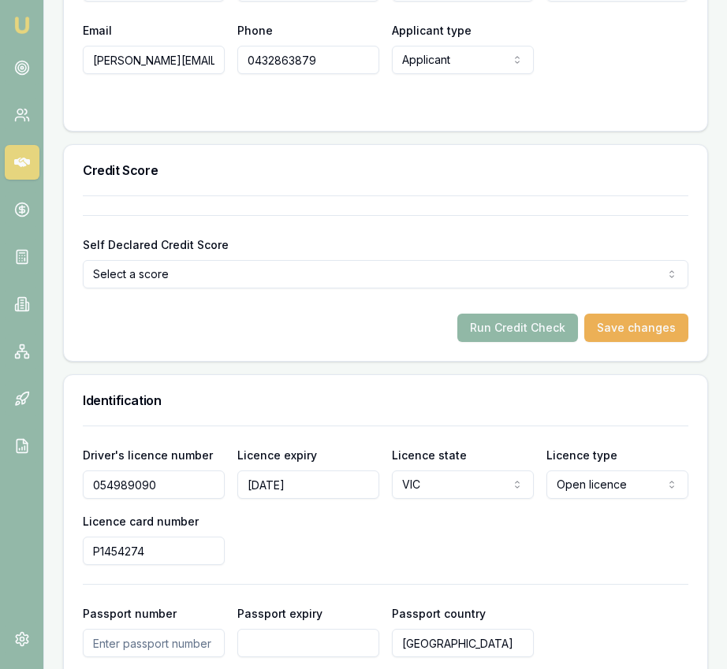
click at [498, 329] on button "Run Credit Check" at bounding box center [517, 328] width 121 height 28
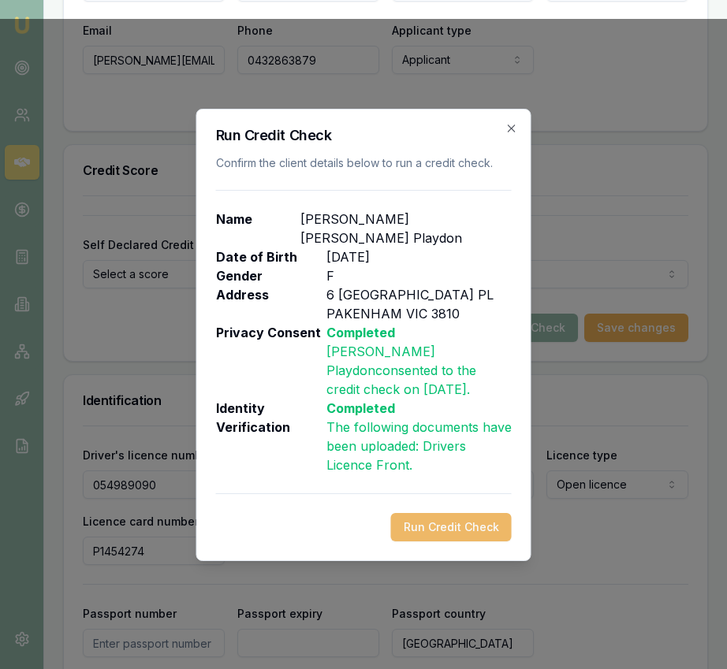
click at [464, 530] on button "Run Credit Check" at bounding box center [451, 527] width 121 height 28
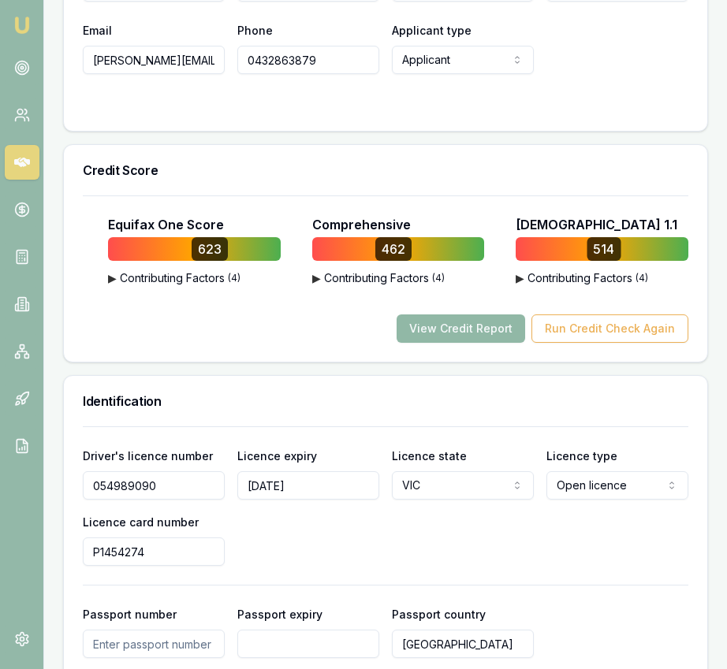
click at [462, 321] on button "View Credit Report" at bounding box center [461, 329] width 129 height 28
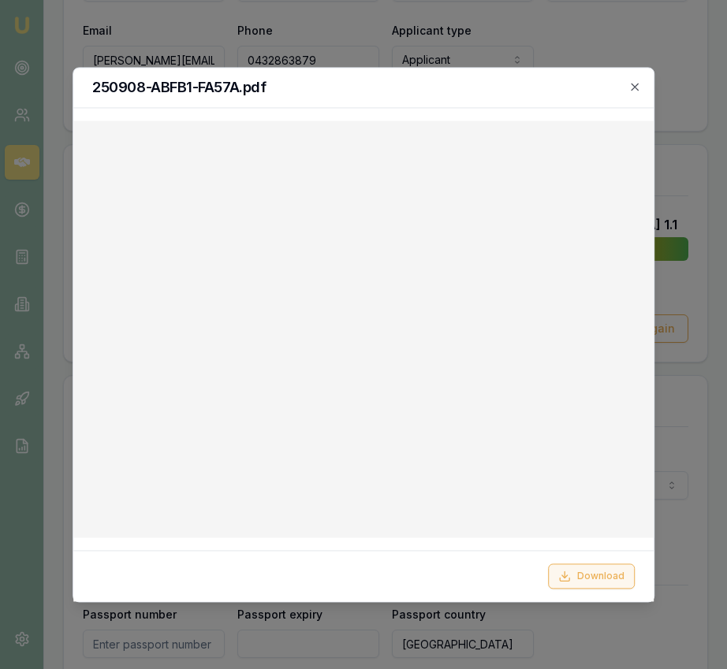
click at [572, 583] on button "Download" at bounding box center [591, 576] width 87 height 25
click at [636, 84] on icon "button" at bounding box center [634, 86] width 7 height 7
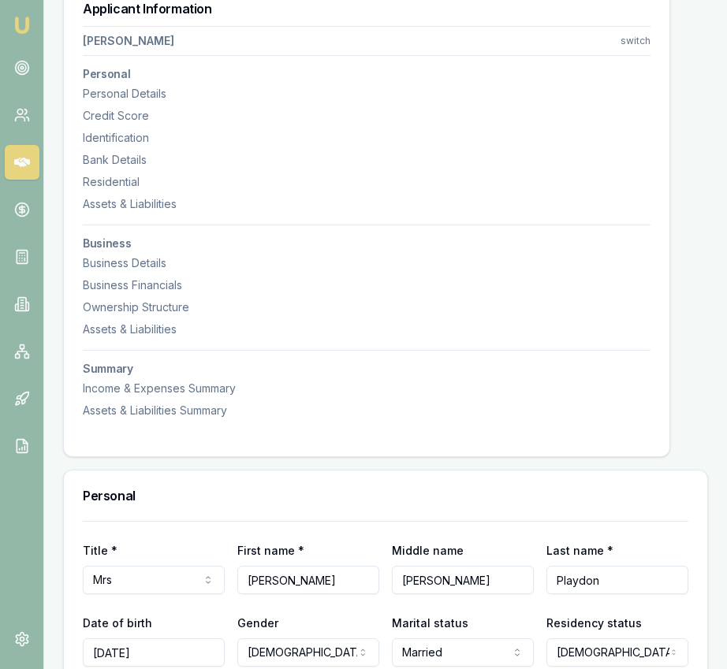
scroll to position [0, 0]
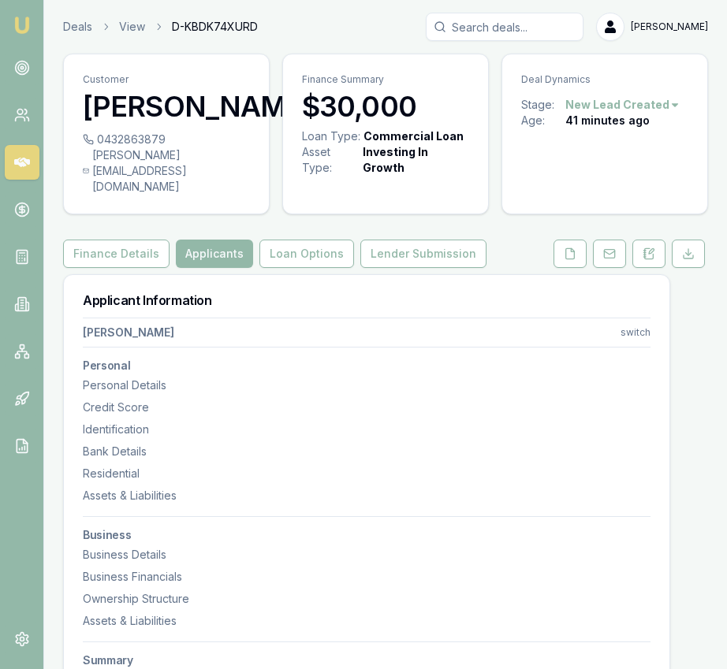
click at [581, 243] on button at bounding box center [569, 254] width 33 height 28
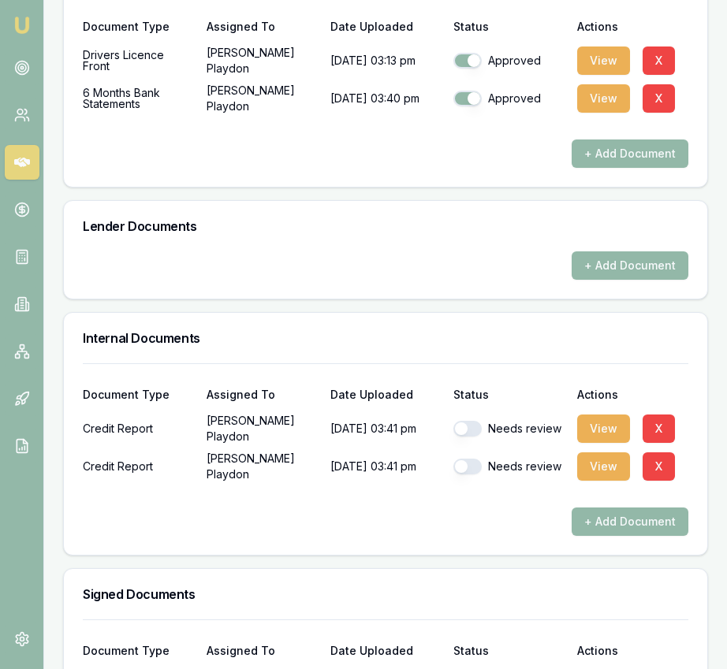
scroll to position [719, 0]
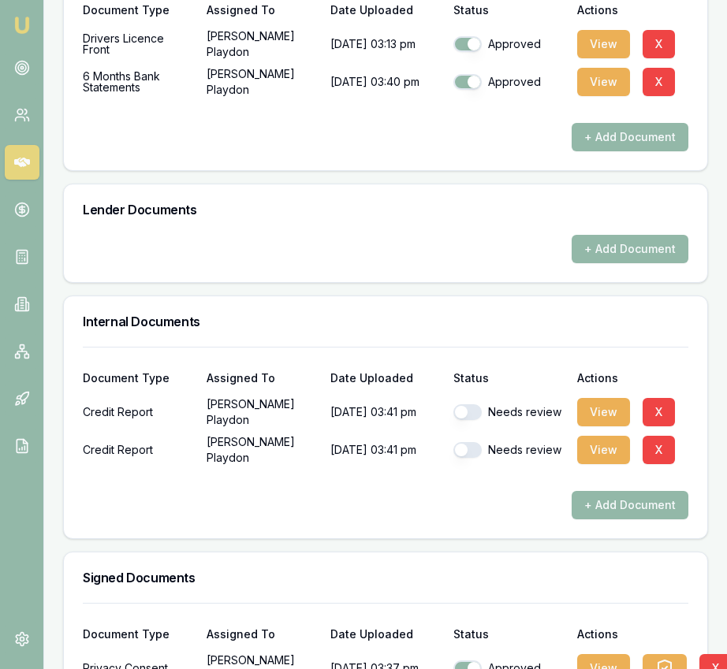
click at [486, 417] on div "Needs review" at bounding box center [508, 412] width 111 height 16
drag, startPoint x: 471, startPoint y: 419, endPoint x: 471, endPoint y: 430, distance: 11.1
click at [471, 419] on button "button" at bounding box center [467, 412] width 28 height 16
checkbox input "true"
click at [471, 450] on button "button" at bounding box center [467, 450] width 28 height 16
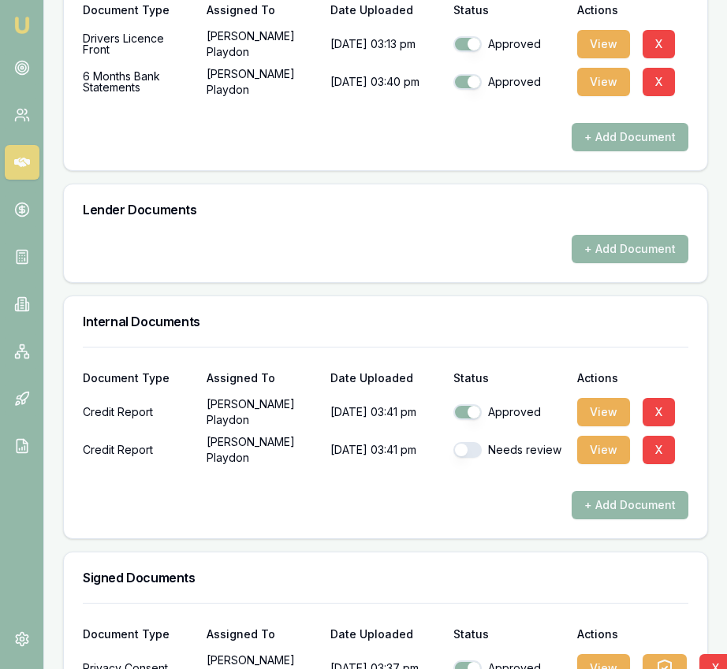
checkbox input "true"
click at [594, 417] on button "View" at bounding box center [603, 412] width 53 height 28
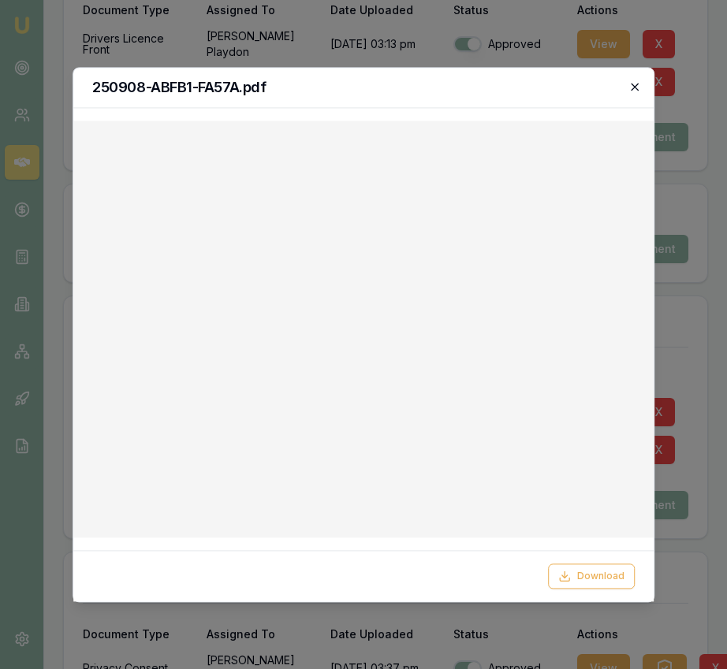
click at [631, 88] on icon "button" at bounding box center [634, 86] width 13 height 13
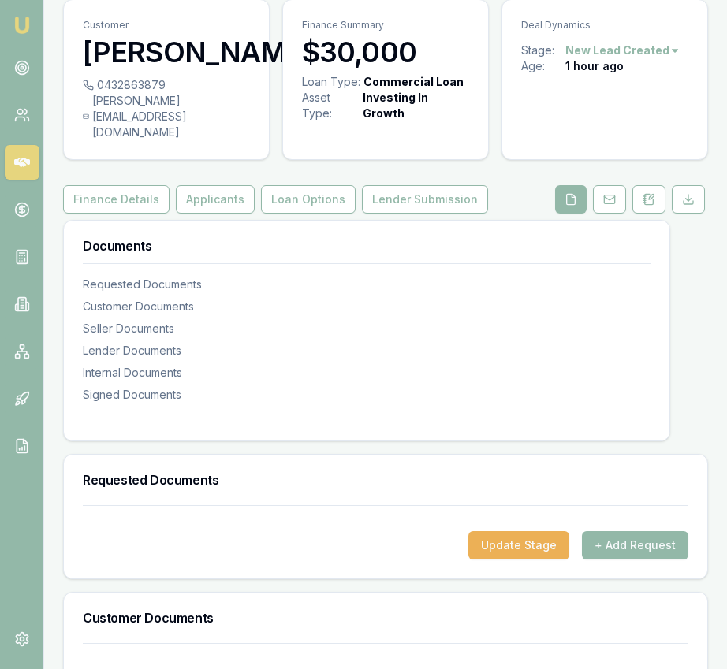
scroll to position [0, 0]
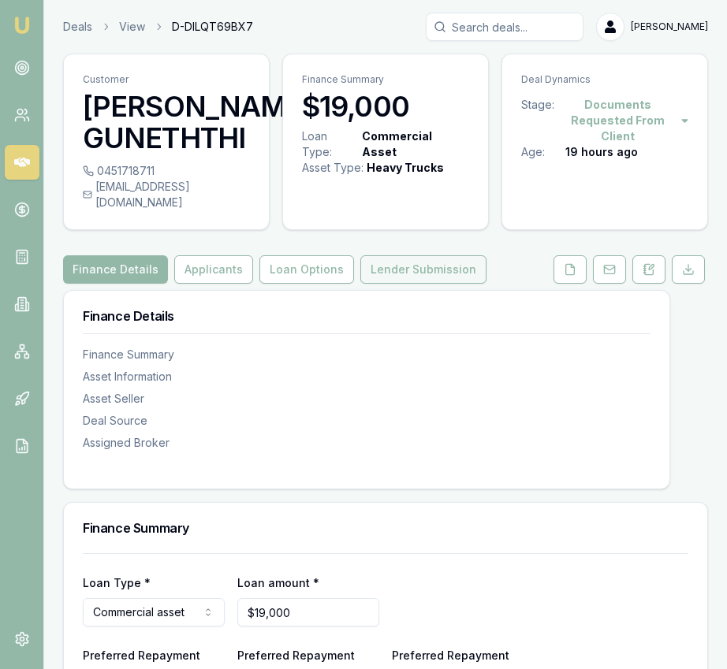
click at [444, 261] on button "Lender Submission" at bounding box center [423, 269] width 126 height 28
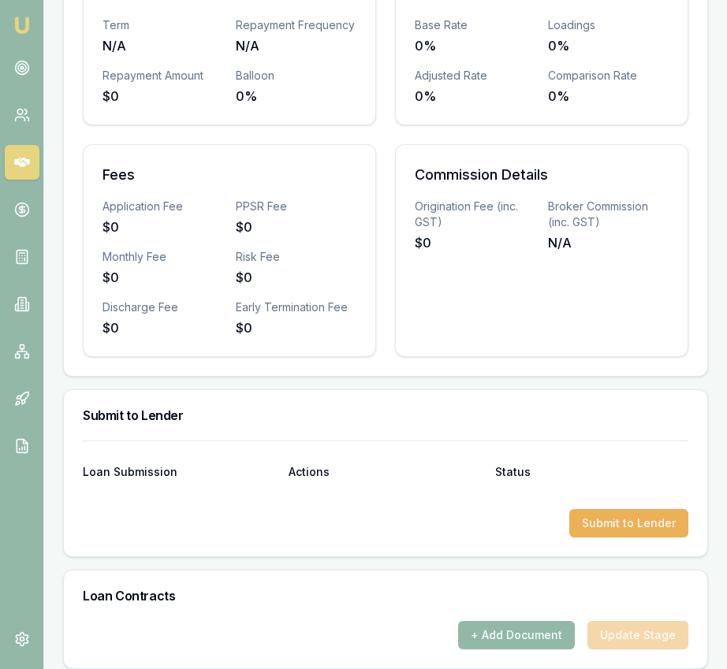
scroll to position [729, 0]
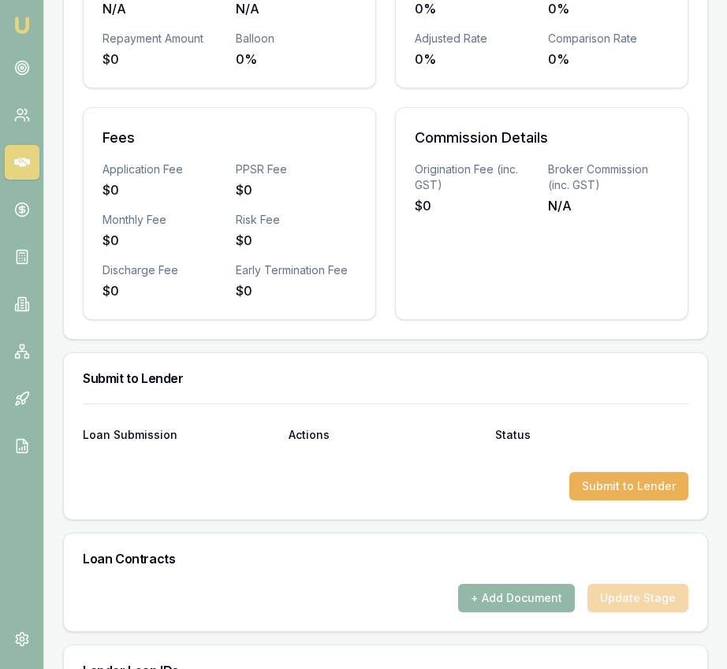
click at [594, 455] on div at bounding box center [386, 459] width 606 height 25
click at [593, 475] on button "Submit to Lender" at bounding box center [628, 486] width 119 height 28
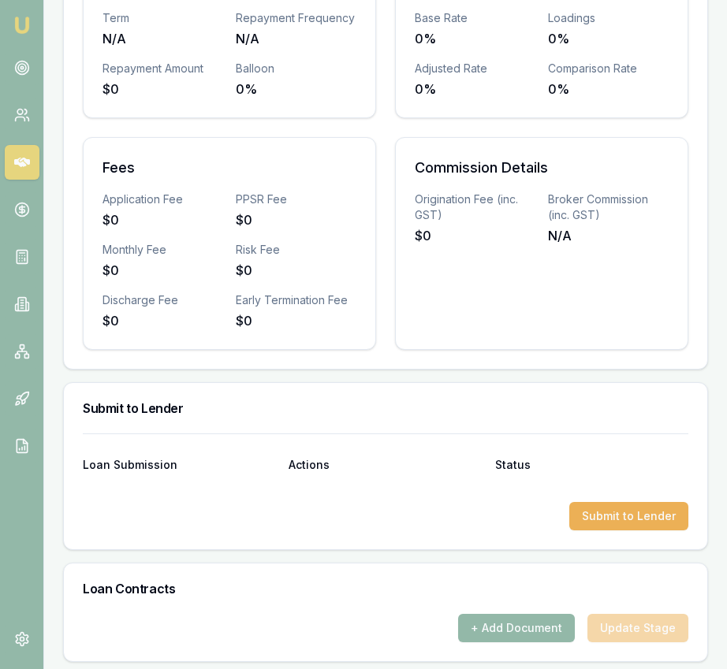
scroll to position [0, 0]
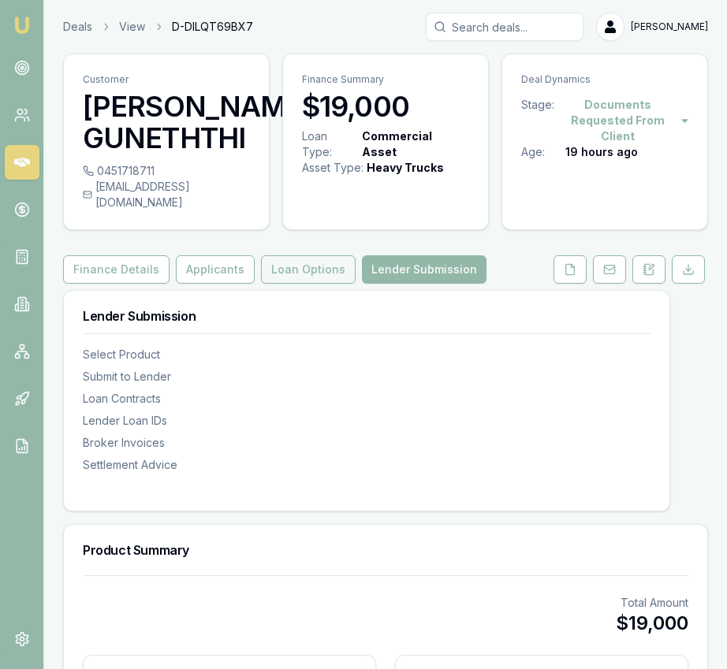
click at [331, 256] on button "Loan Options" at bounding box center [308, 269] width 95 height 28
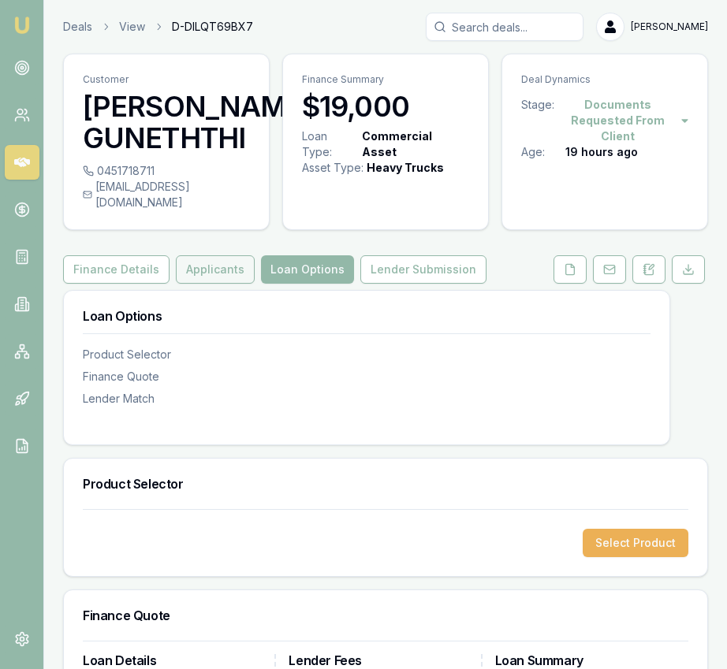
click at [201, 255] on button "Applicants" at bounding box center [215, 269] width 79 height 28
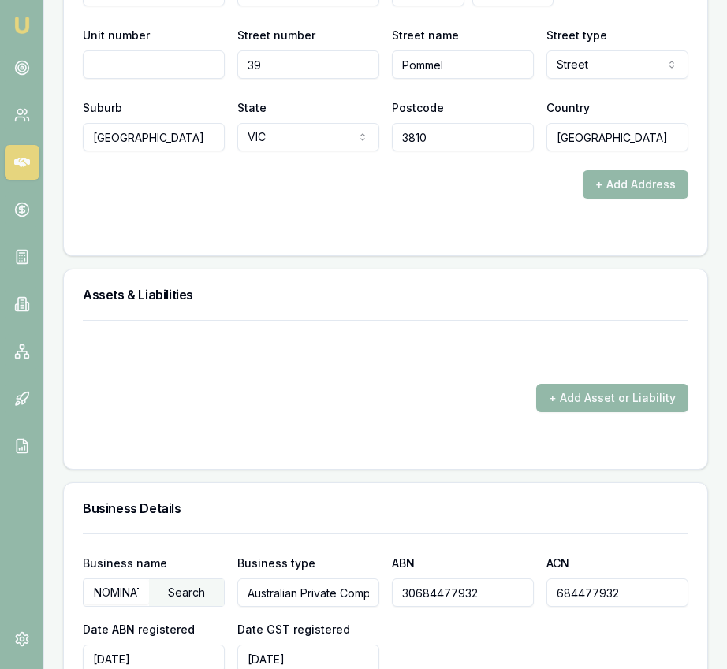
scroll to position [2216, 0]
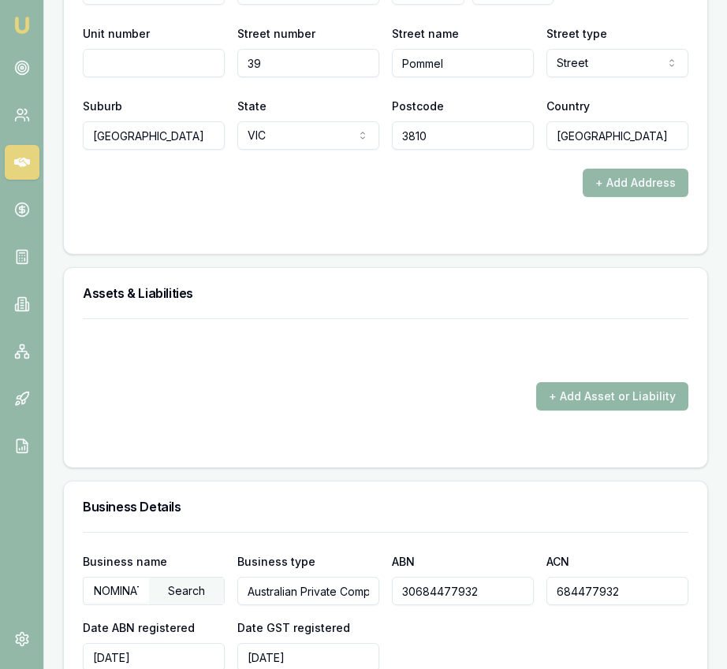
click at [576, 384] on button "+ Add Asset or Liability" at bounding box center [612, 396] width 152 height 28
